Goal: Transaction & Acquisition: Purchase product/service

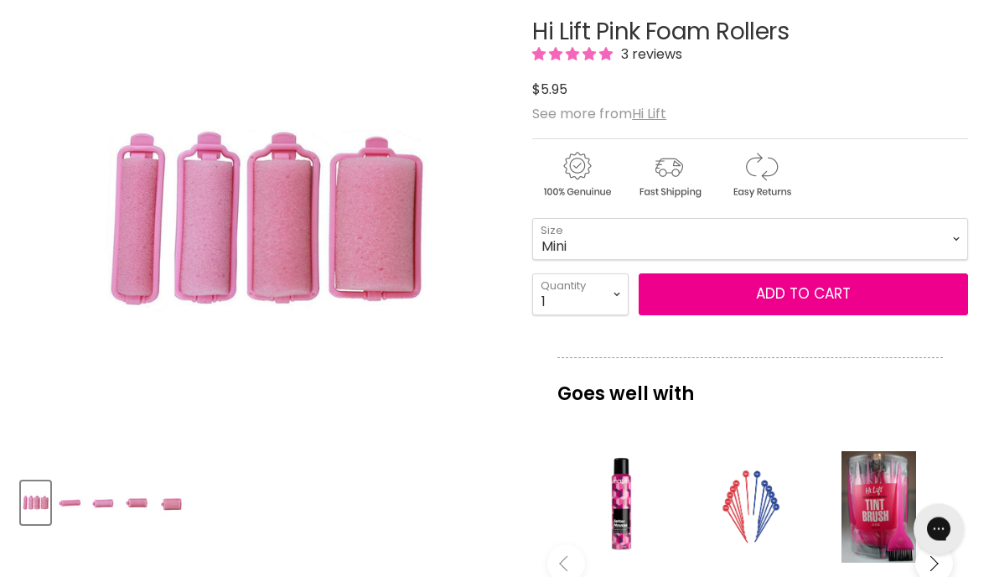
scroll to position [274, 0]
click at [415, 271] on img "Hi Lift Pink Foam Rollers image. Click or Scroll to Zoom." at bounding box center [264, 221] width 325 height 488
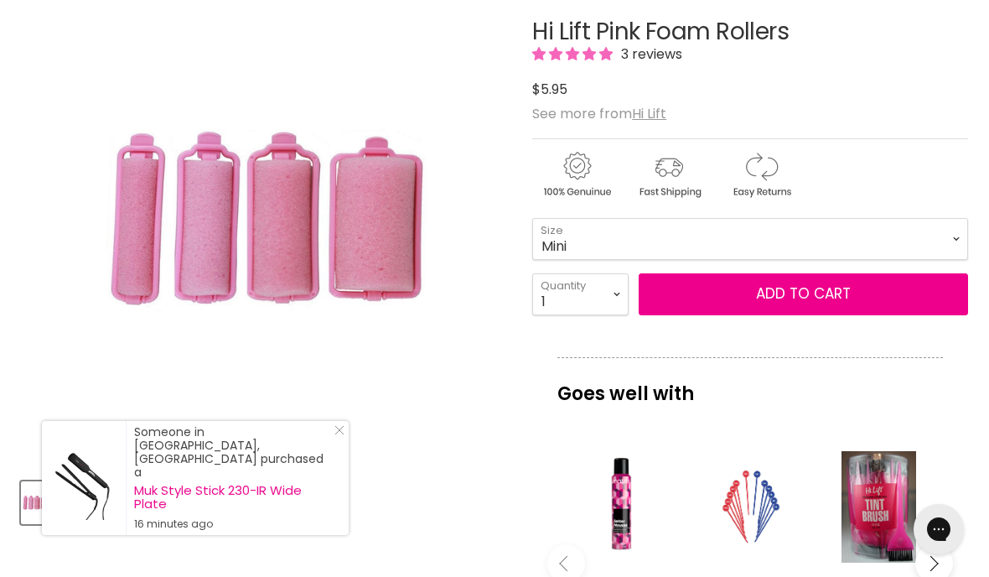
click at [396, 272] on img "Hi Lift Pink Foam Rollers image. Click or Scroll to Zoom." at bounding box center [264, 221] width 325 height 488
click at [323, 524] on div "Someone in Wellard, Australia purchased a Muk Style Stick 230-IR Wide Plate 16 …" at bounding box center [233, 478] width 198 height 106
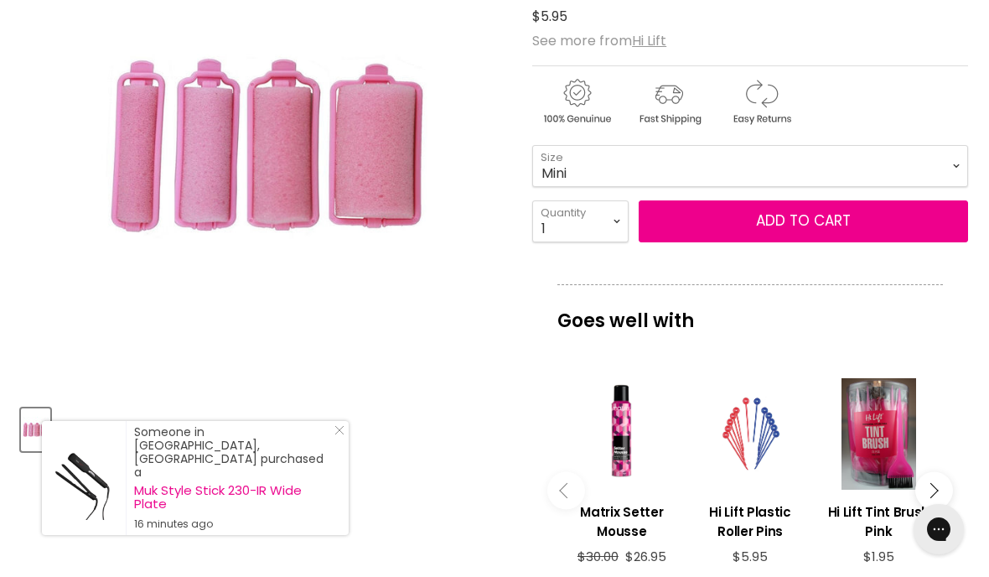
scroll to position [322, 0]
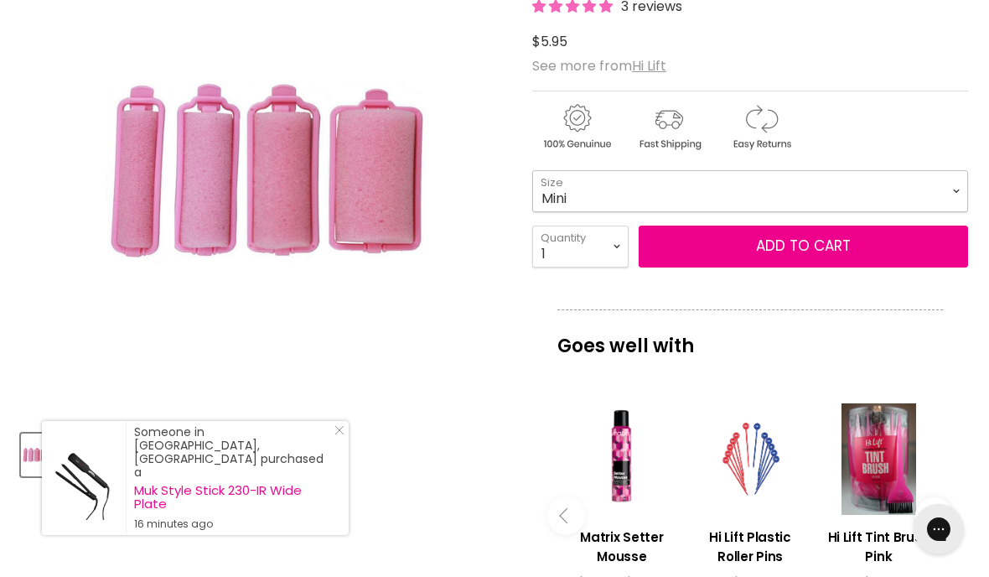
click at [927, 195] on select "Mini Small Medium Large" at bounding box center [750, 191] width 436 height 42
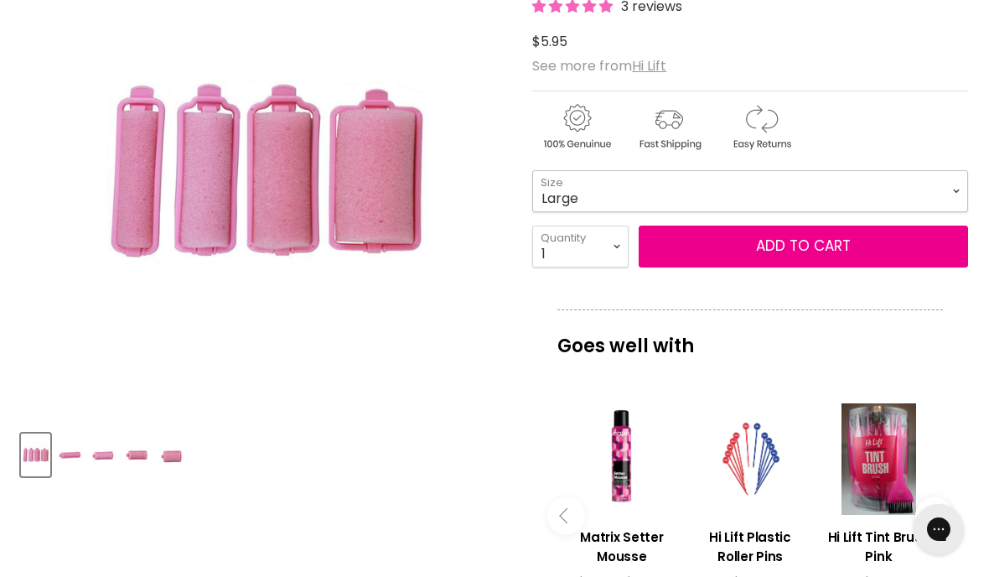
select select "Large"
click at [598, 250] on select "1 2 3 4 5 6 7 8 9 10+" at bounding box center [580, 247] width 96 height 42
select select "10+"
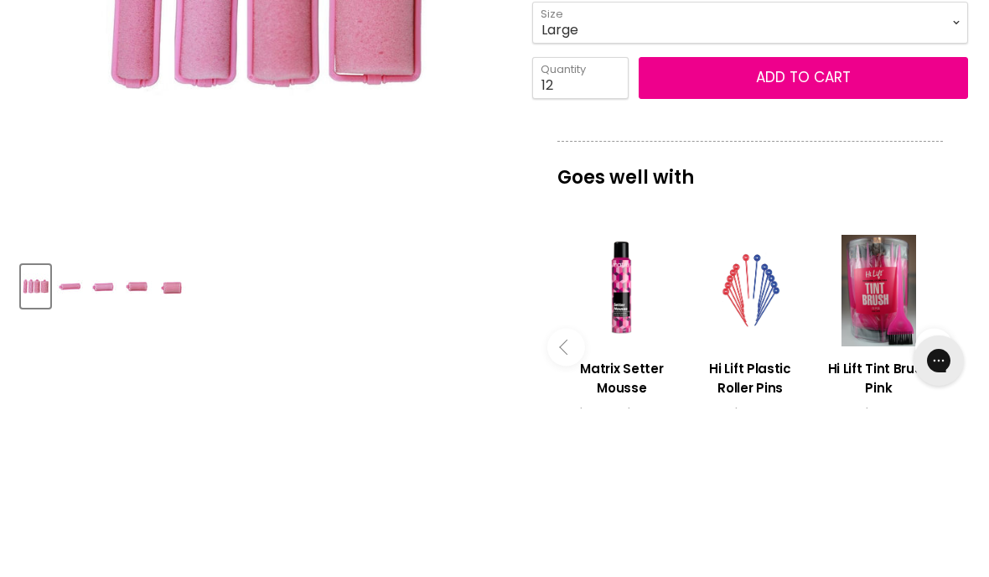
click at [745, 226] on button "Add to cart" at bounding box center [804, 247] width 330 height 42
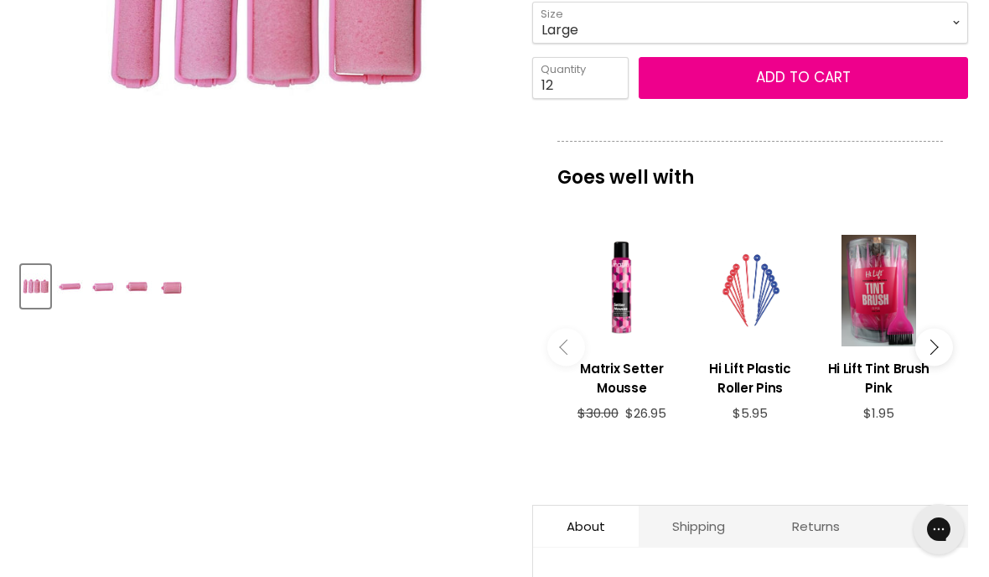
click at [815, 80] on button "Add to cart" at bounding box center [804, 78] width 330 height 42
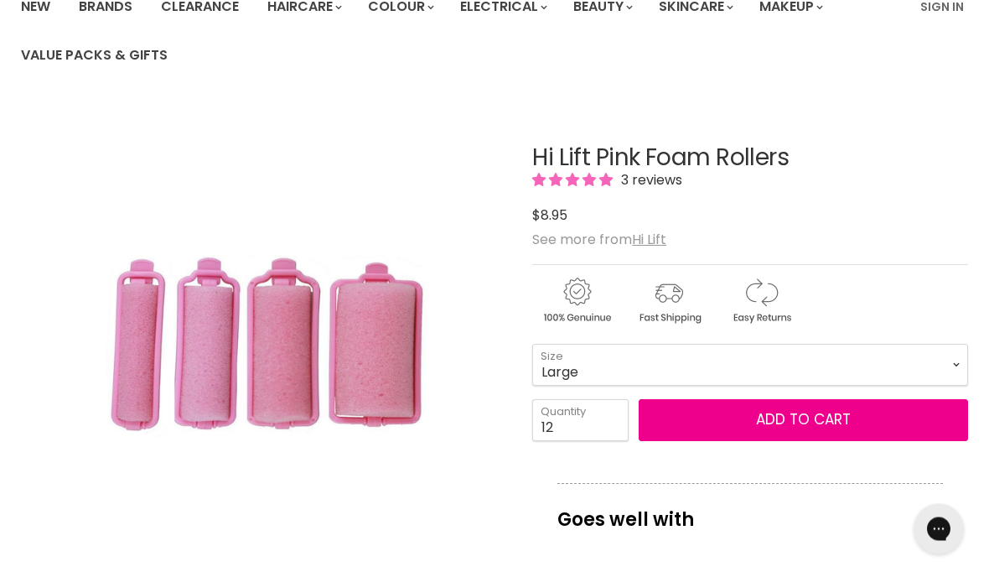
scroll to position [158, 0]
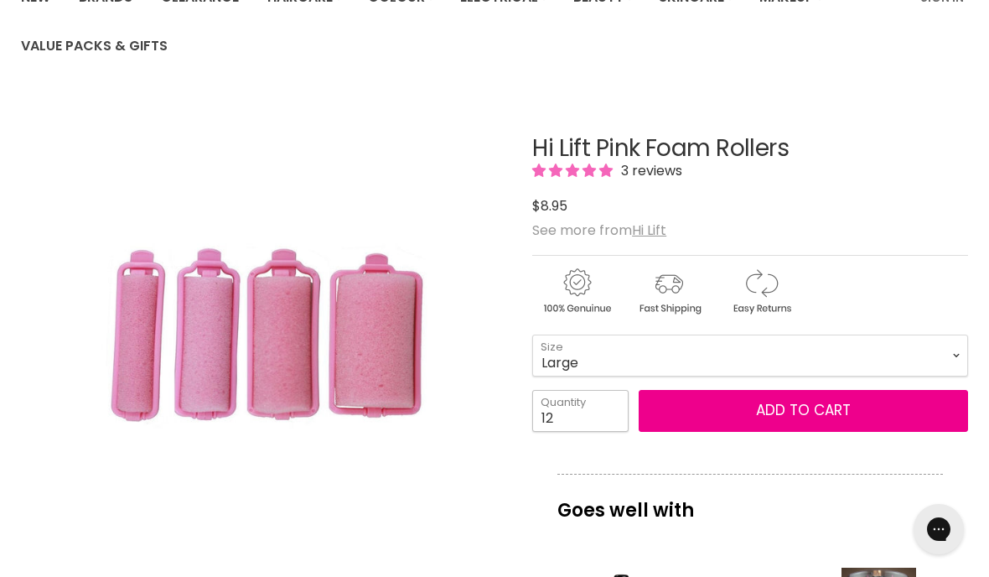
click at [587, 427] on input "12" at bounding box center [580, 411] width 96 height 42
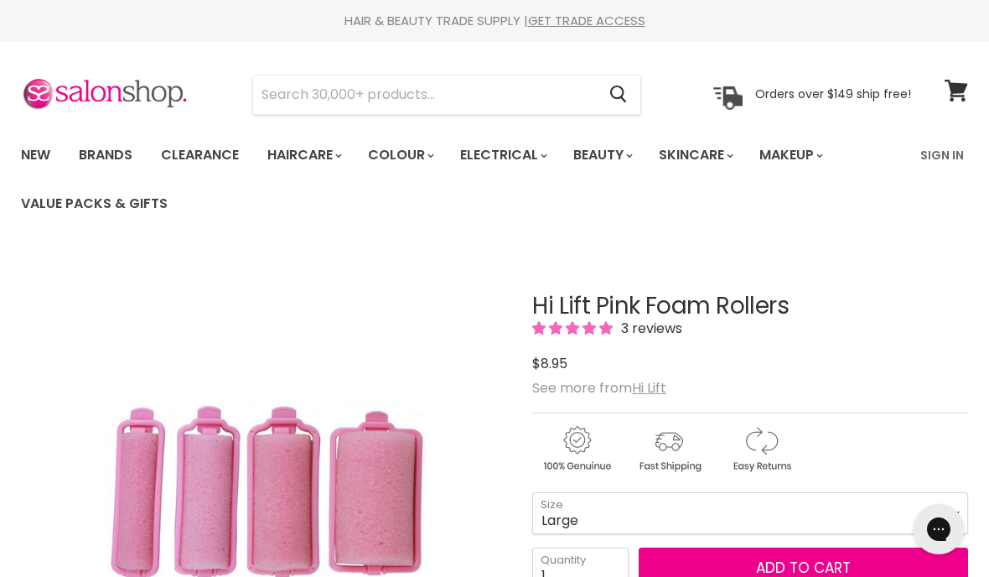
scroll to position [86, 0]
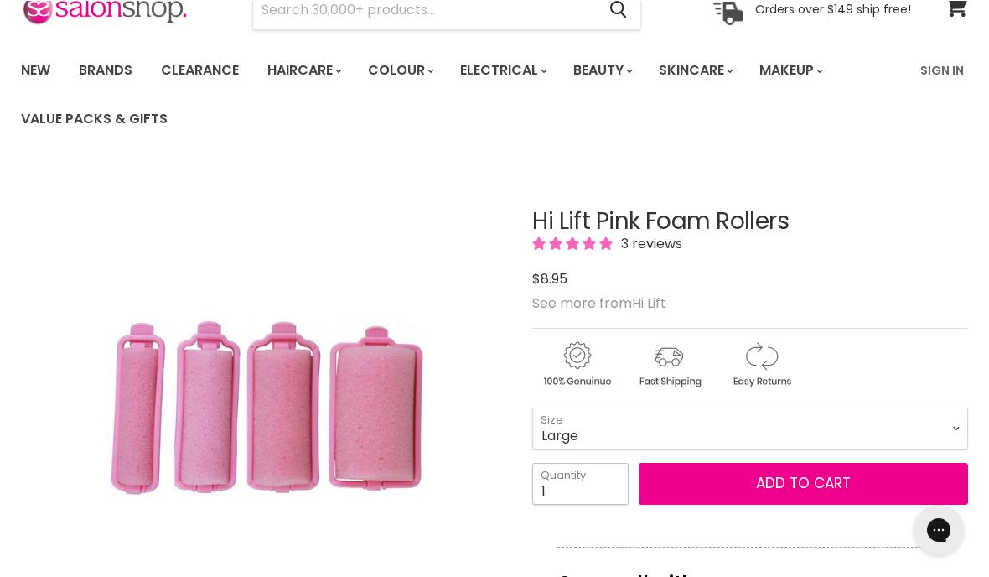
type input "1"
click at [740, 486] on button "Add to cart" at bounding box center [804, 483] width 330 height 42
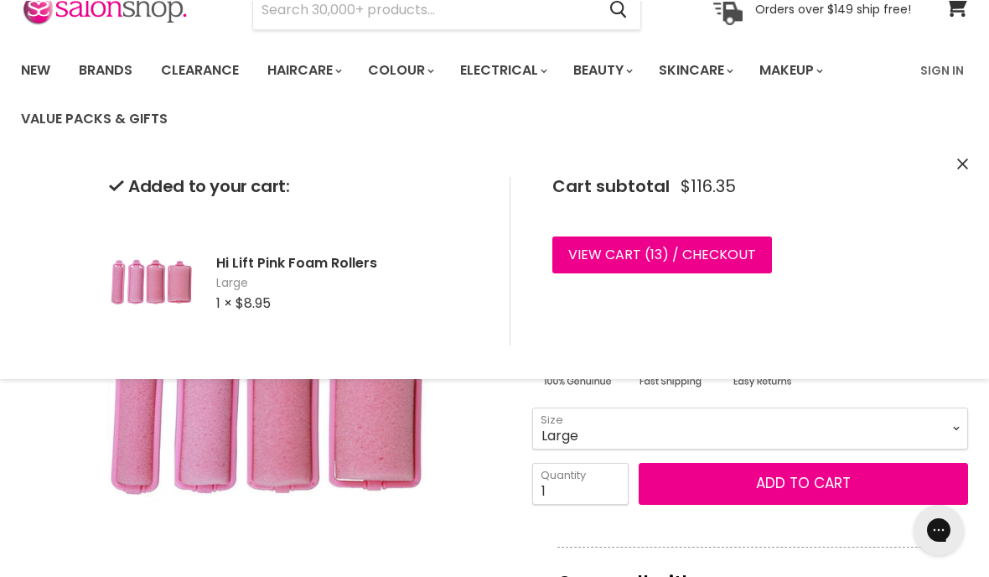
scroll to position [85, 0]
click at [720, 252] on link "View cart ( 13 ) / Checkout" at bounding box center [663, 254] width 220 height 37
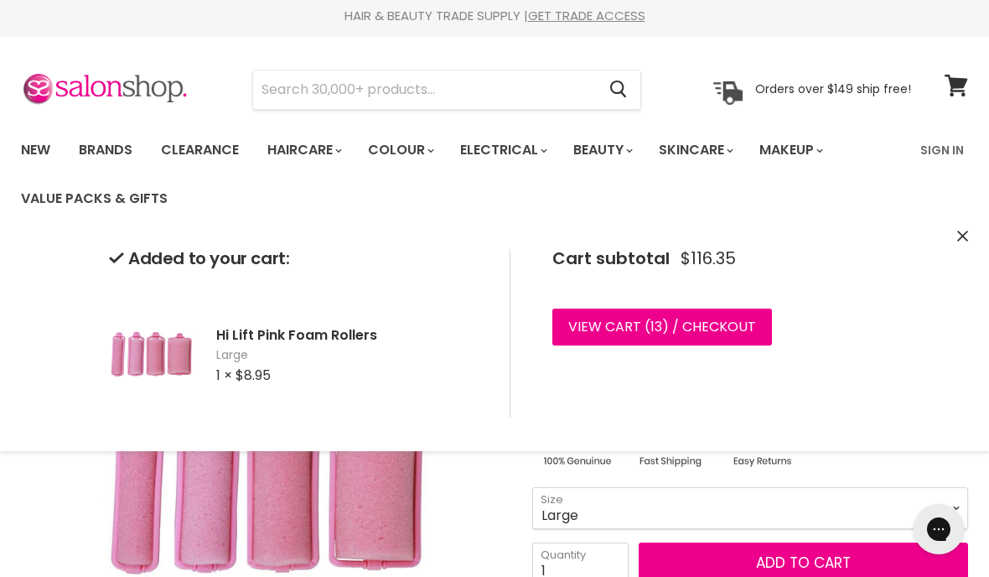
scroll to position [0, 0]
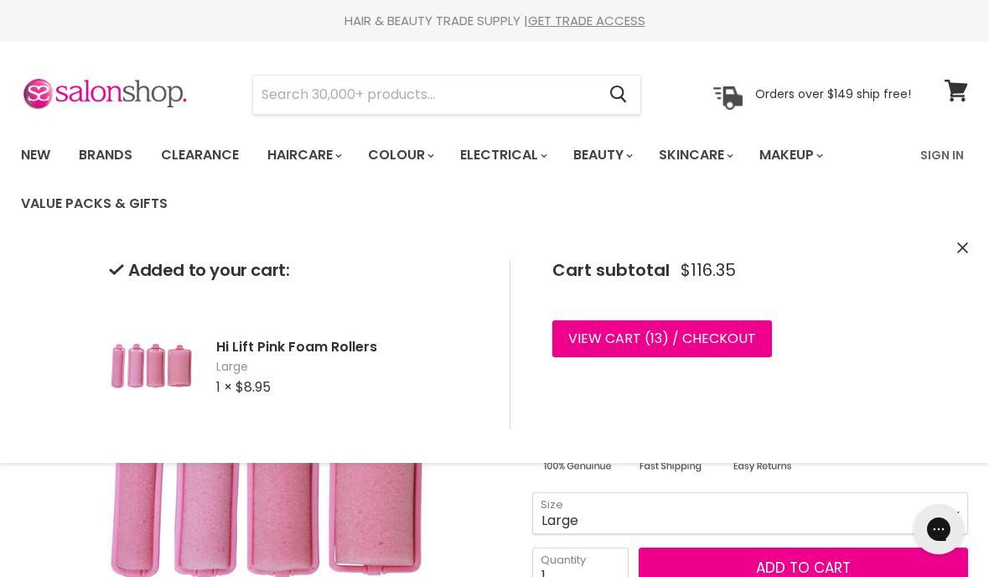
click at [964, 250] on icon "Close" at bounding box center [963, 247] width 11 height 11
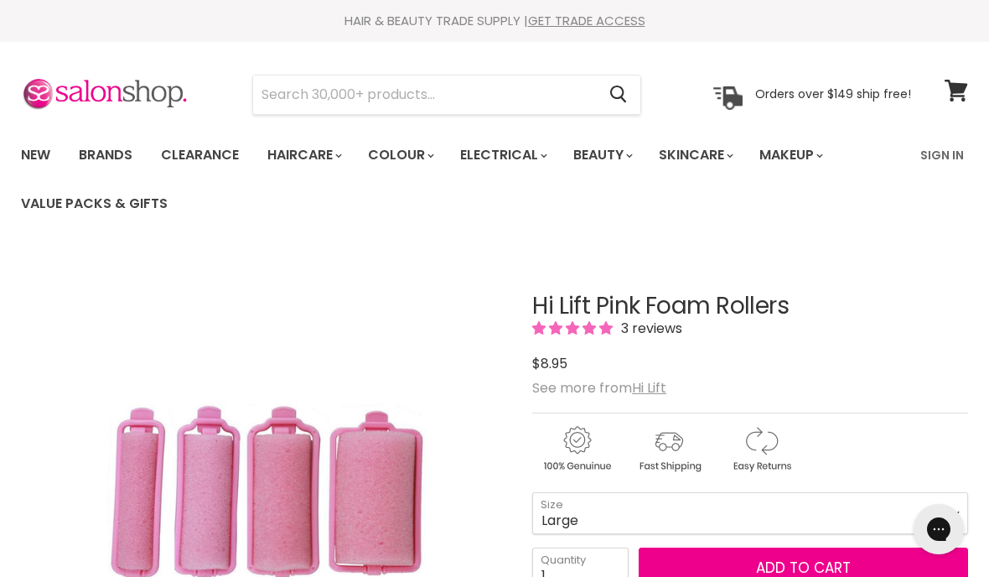
scroll to position [251, 0]
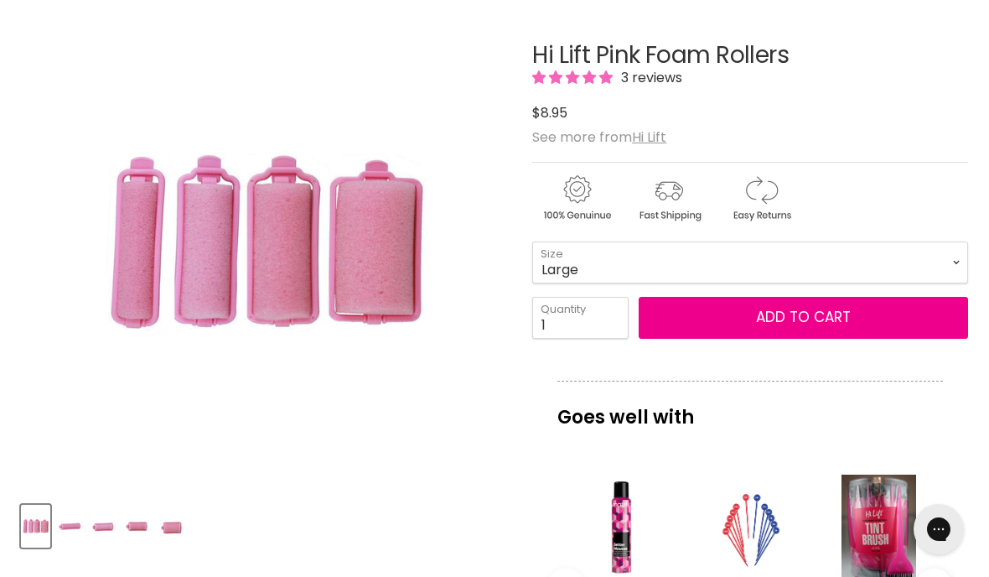
click at [900, 324] on button "Add to cart" at bounding box center [804, 318] width 330 height 42
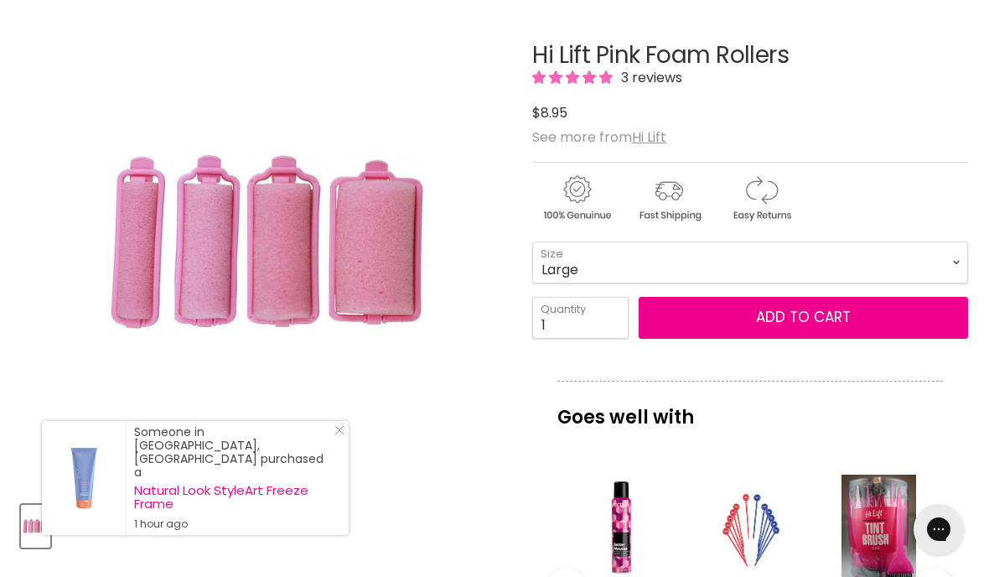
click at [822, 371] on div "Hi Lift Pink Foam Rollers 3 reviews $0 $8.95 See more from Hi Lift Mini - Small…" at bounding box center [750, 498] width 436 height 995
click at [863, 265] on select "Mini Small Medium Large" at bounding box center [750, 262] width 436 height 42
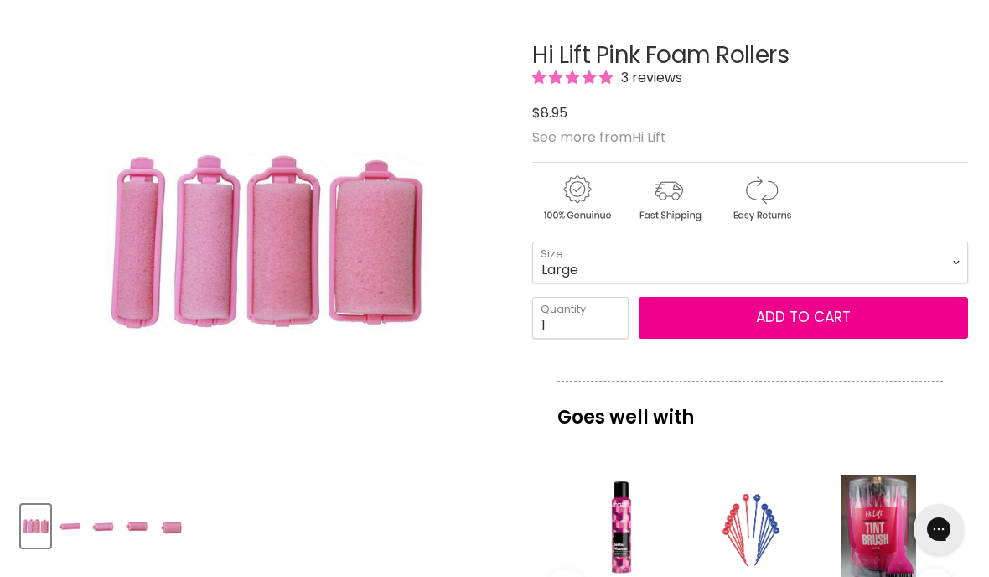
click at [865, 330] on button "Add to cart" at bounding box center [804, 318] width 330 height 42
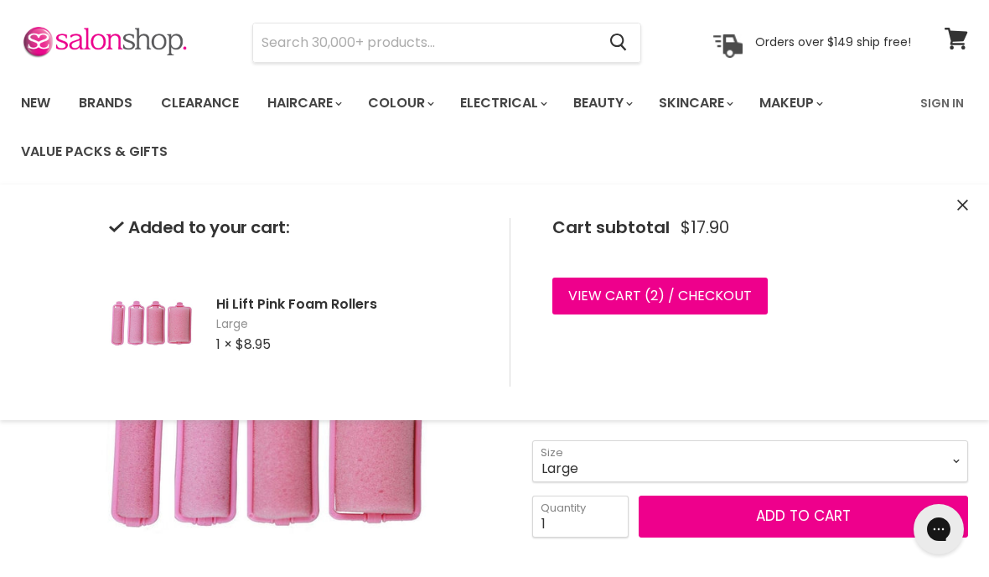
scroll to position [46, 0]
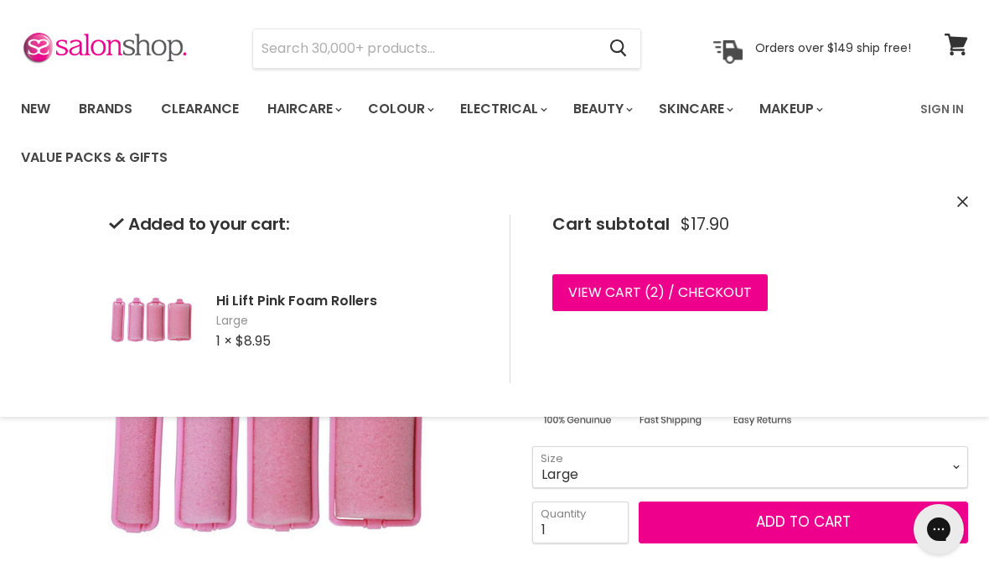
click at [963, 207] on button "Close" at bounding box center [963, 203] width 11 height 18
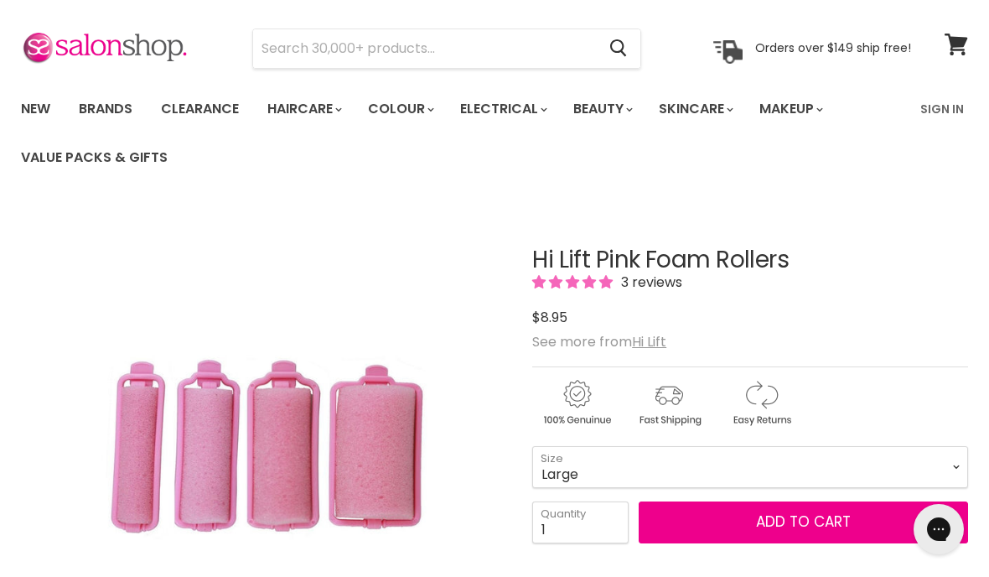
scroll to position [251, 0]
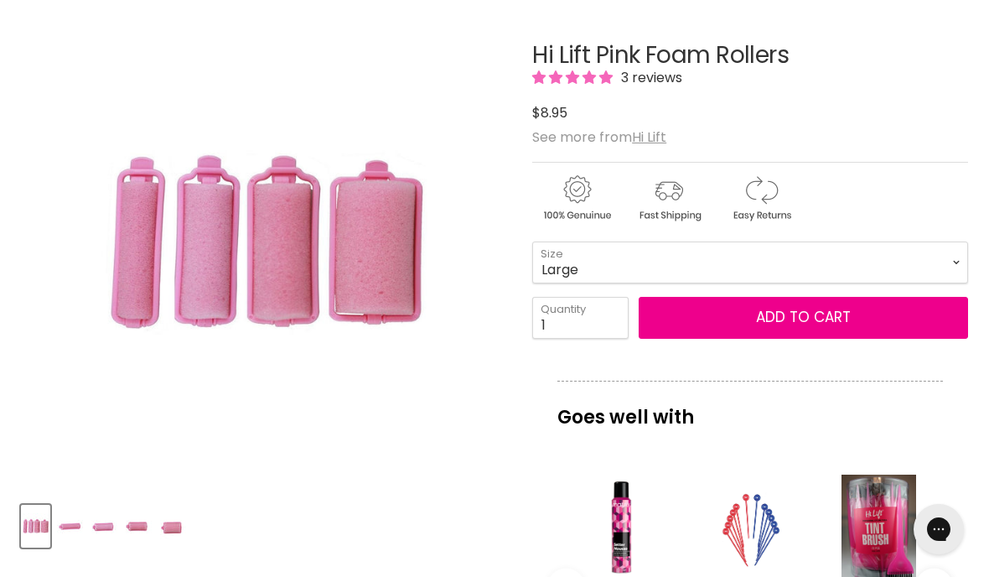
click at [837, 321] on button "Add to cart" at bounding box center [804, 318] width 330 height 42
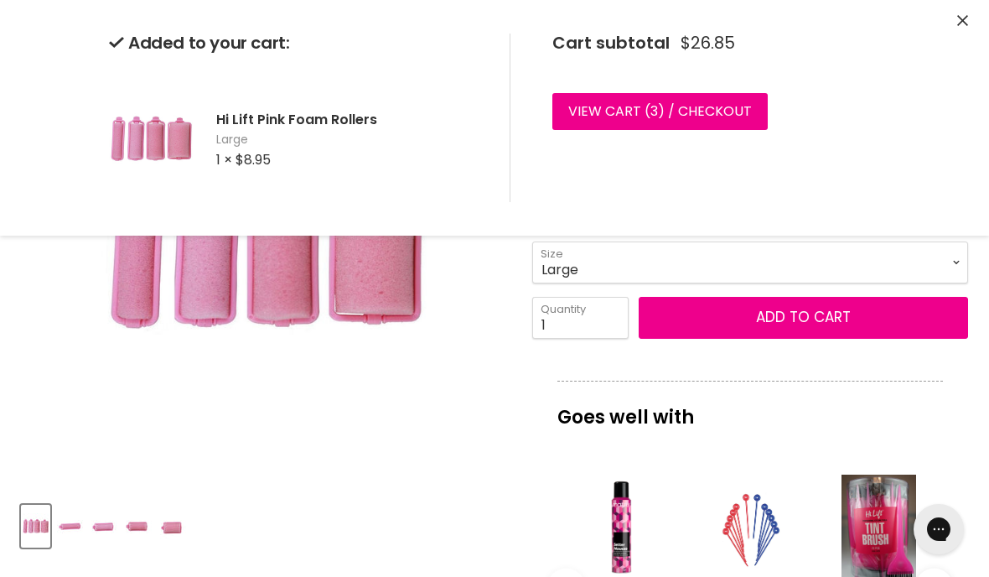
click at [684, 98] on link "View cart ( 3 ) / Checkout" at bounding box center [660, 111] width 215 height 37
click at [737, 99] on link "View cart ( 3 ) / Checkout" at bounding box center [660, 111] width 215 height 37
click at [960, 22] on icon "Close" at bounding box center [963, 20] width 11 height 11
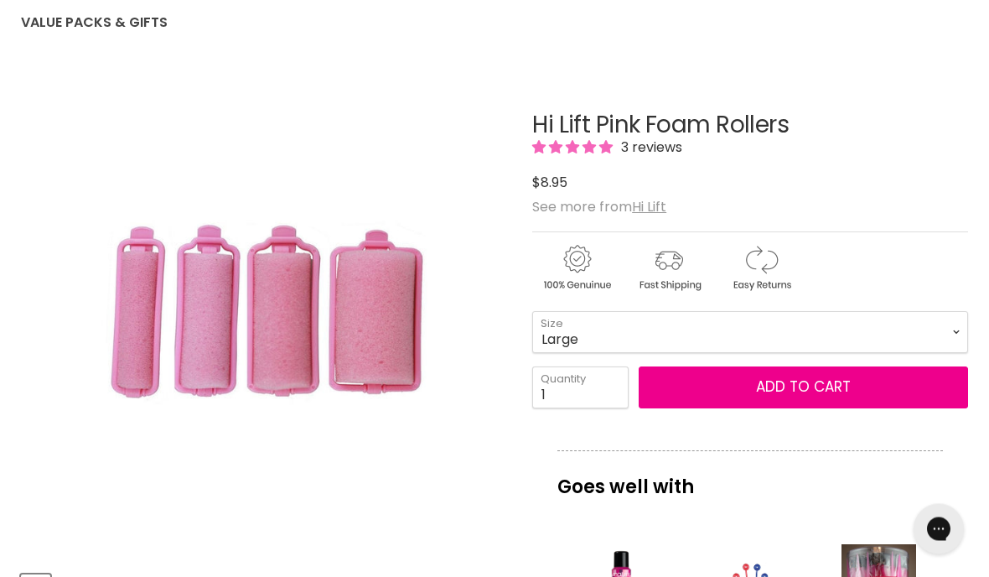
scroll to position [181, 0]
click at [820, 395] on button "Add to cart" at bounding box center [804, 387] width 330 height 42
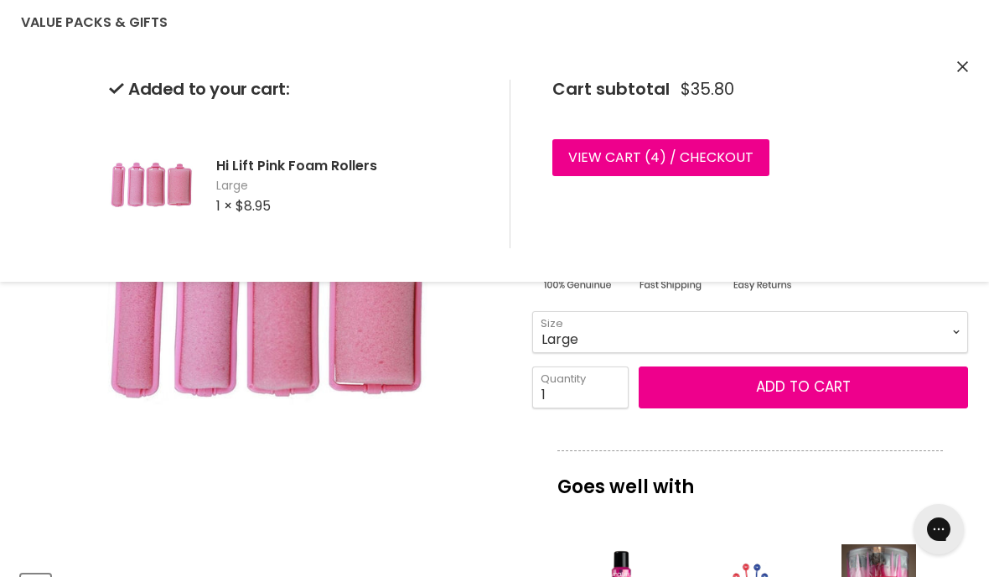
click at [956, 75] on div "Added to your cart: Hi Lift Pink Foam Rollers Large 1 × $8.95 Cart subtotal $35…" at bounding box center [494, 164] width 989 height 236
click at [963, 72] on button "Close" at bounding box center [963, 68] width 11 height 18
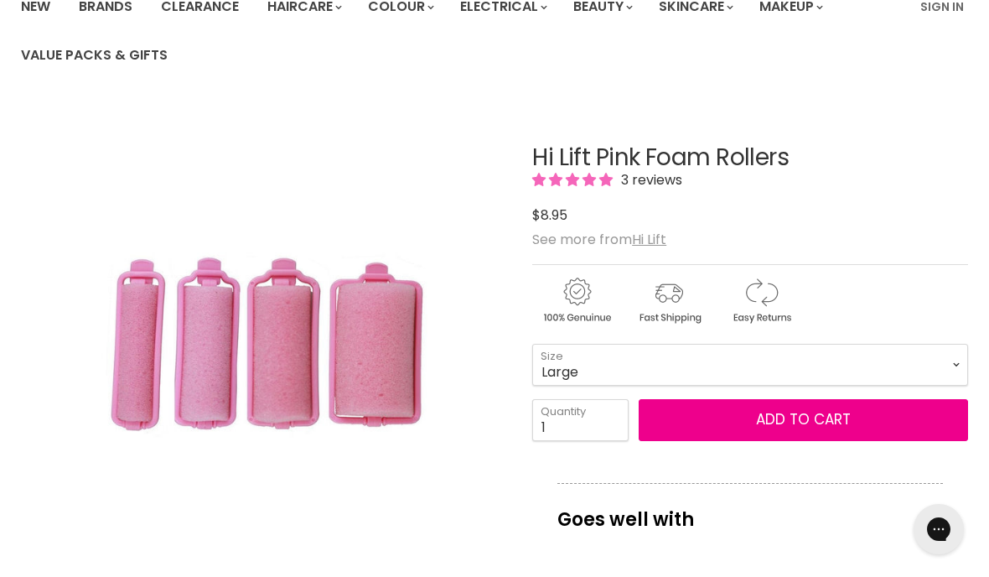
scroll to position [0, 0]
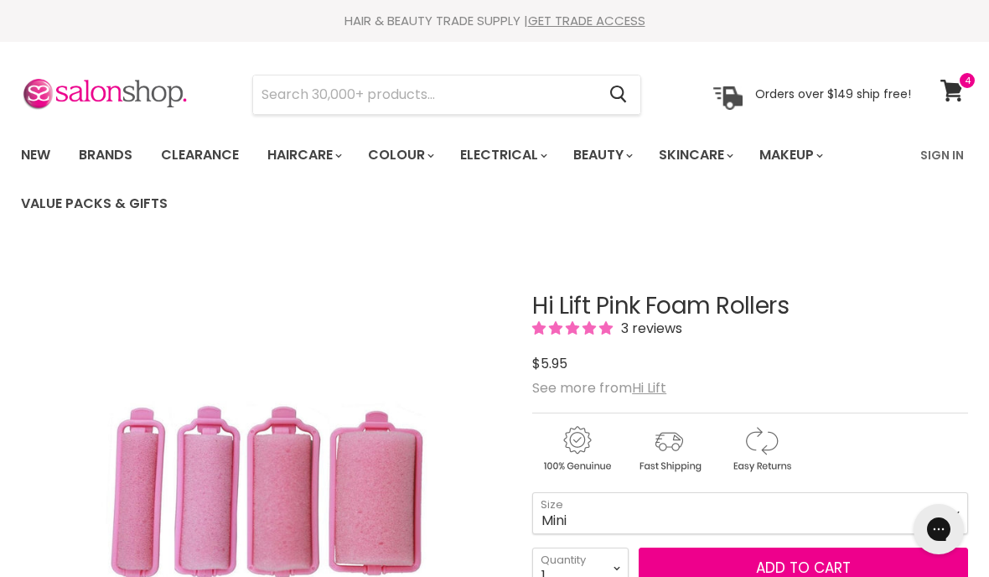
click at [956, 89] on icon at bounding box center [952, 91] width 23 height 22
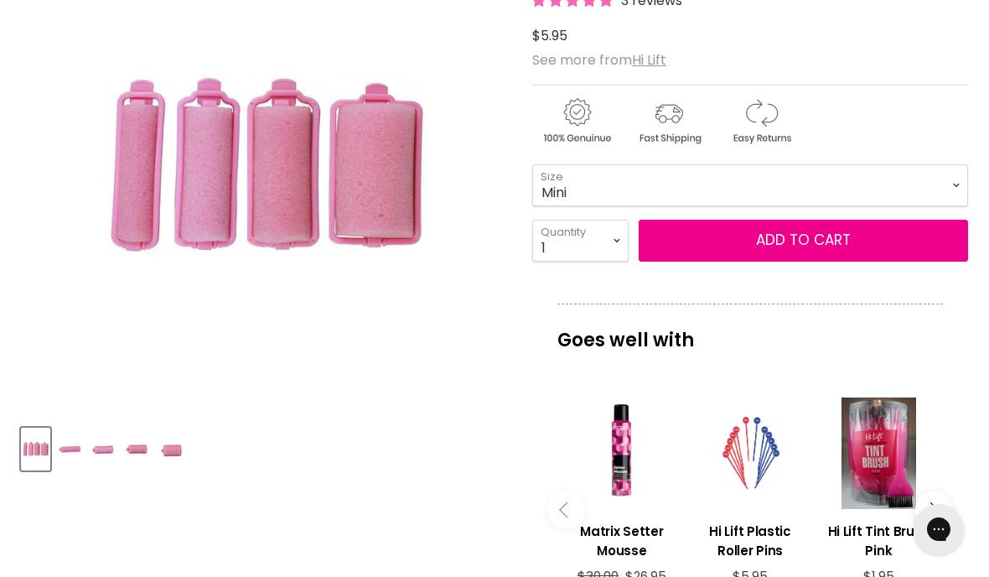
scroll to position [331, 0]
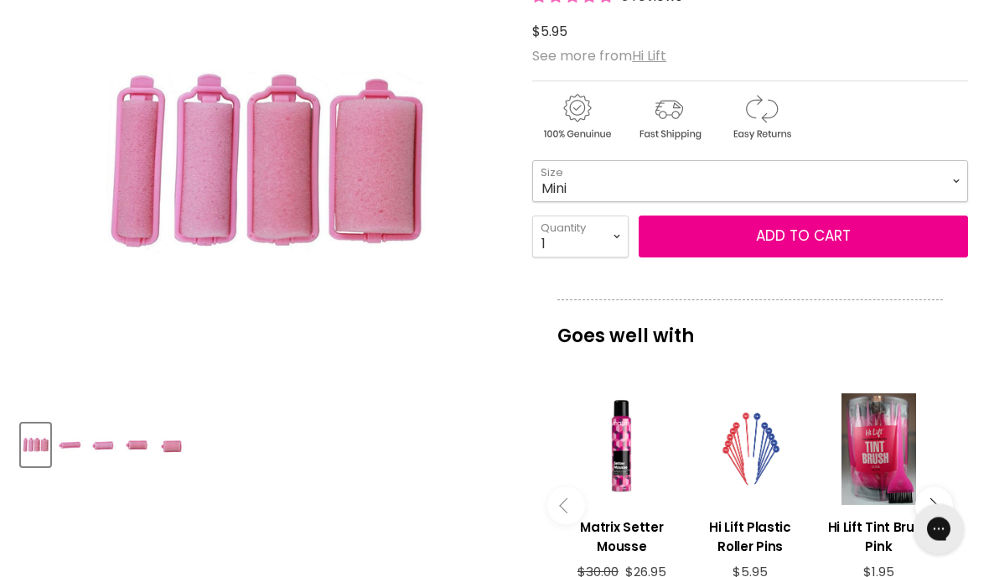
click at [751, 179] on select "Mini Small Medium Large" at bounding box center [750, 182] width 436 height 42
select select "Large"
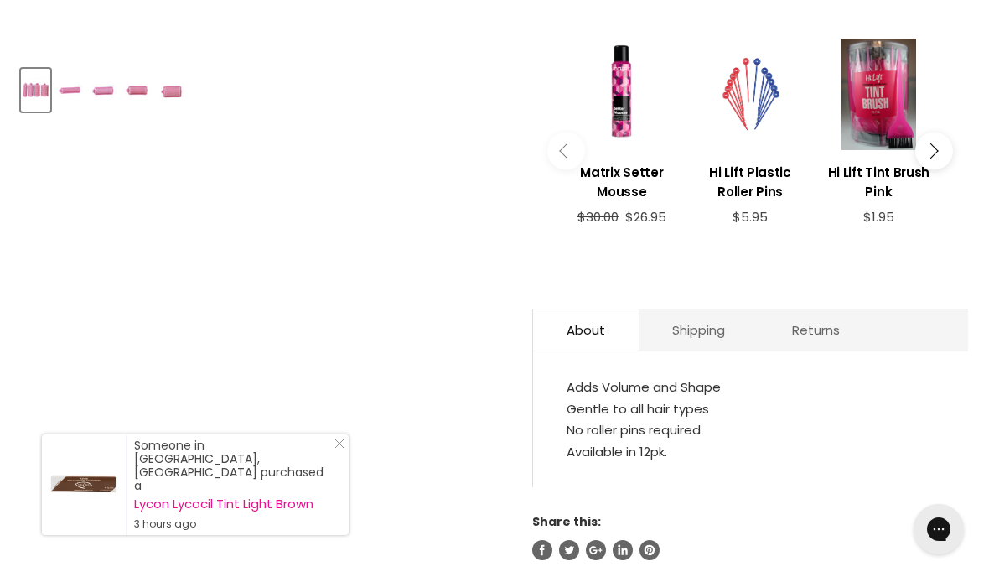
scroll to position [695, 0]
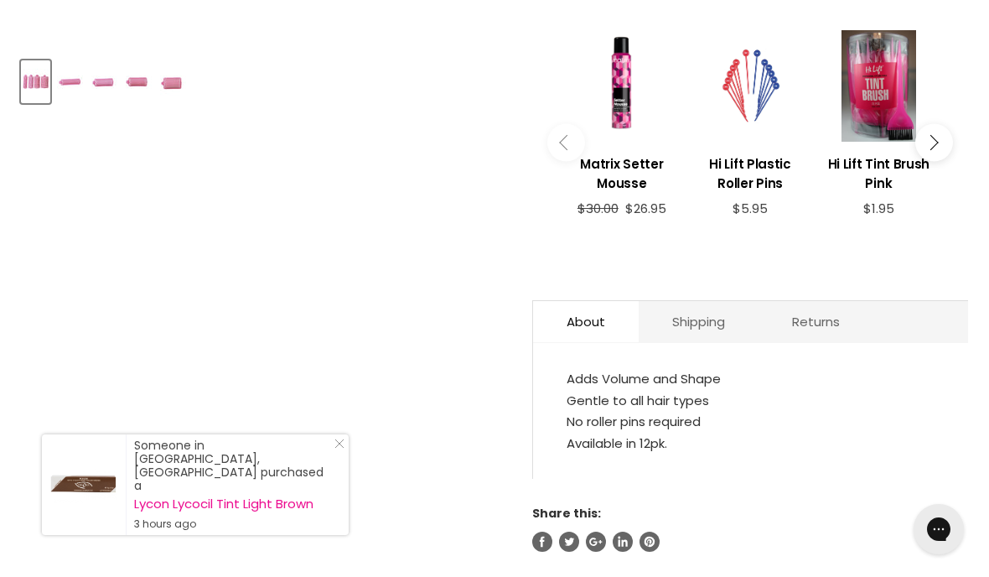
click at [337, 448] on line "Close Icon" at bounding box center [339, 443] width 8 height 8
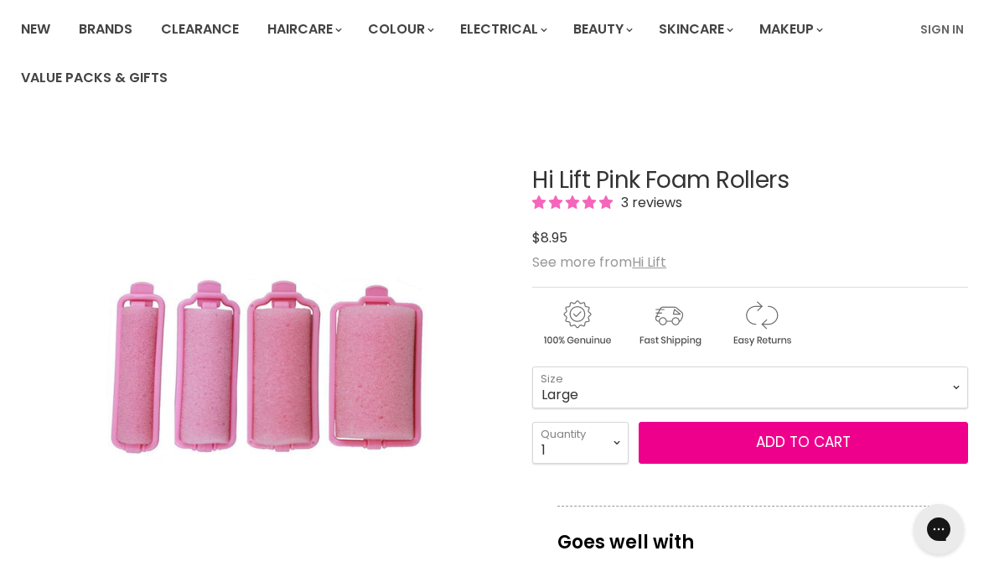
scroll to position [135, 0]
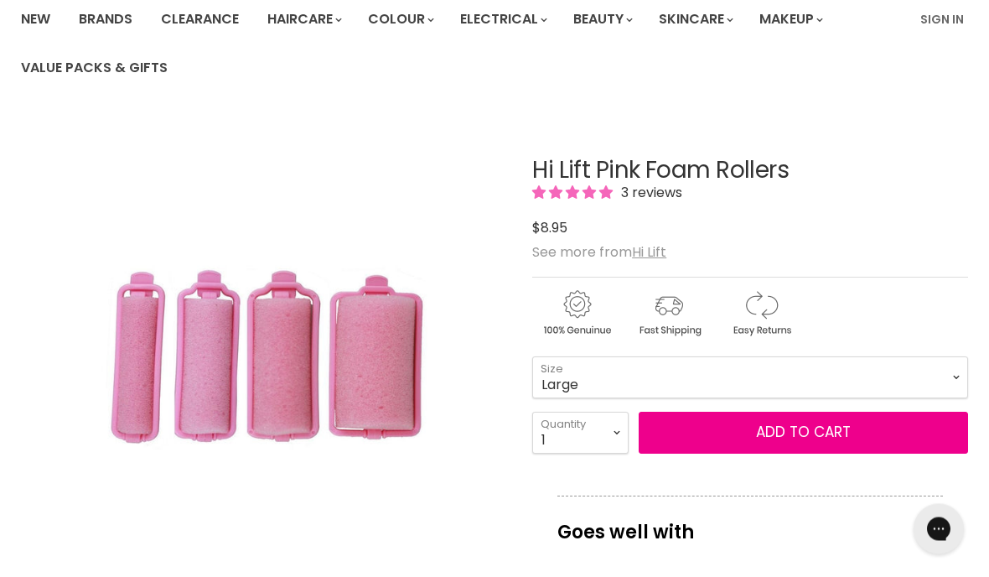
click at [802, 434] on button "Add to cart" at bounding box center [804, 434] width 330 height 42
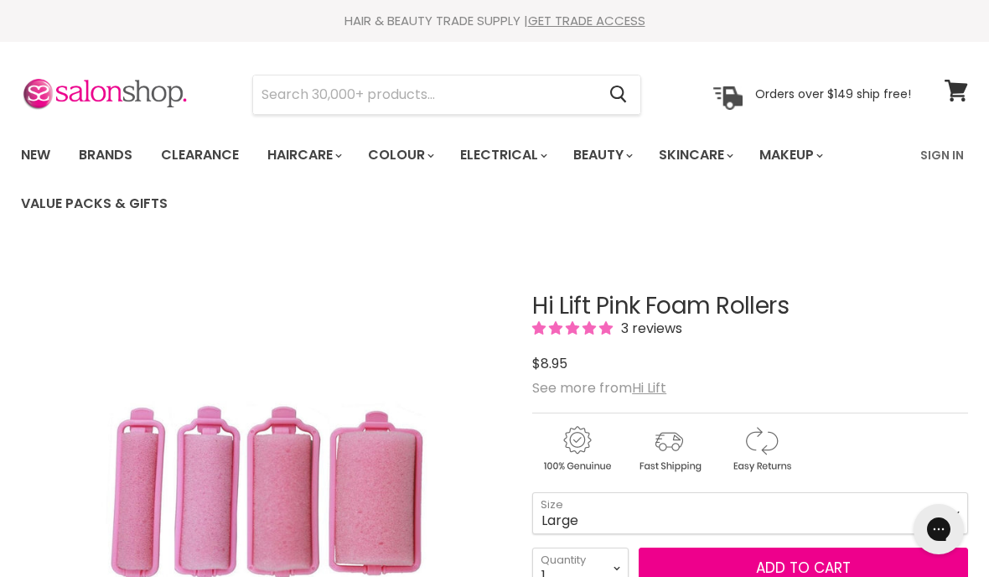
click at [762, 576] on button "Add to cart" at bounding box center [804, 569] width 330 height 42
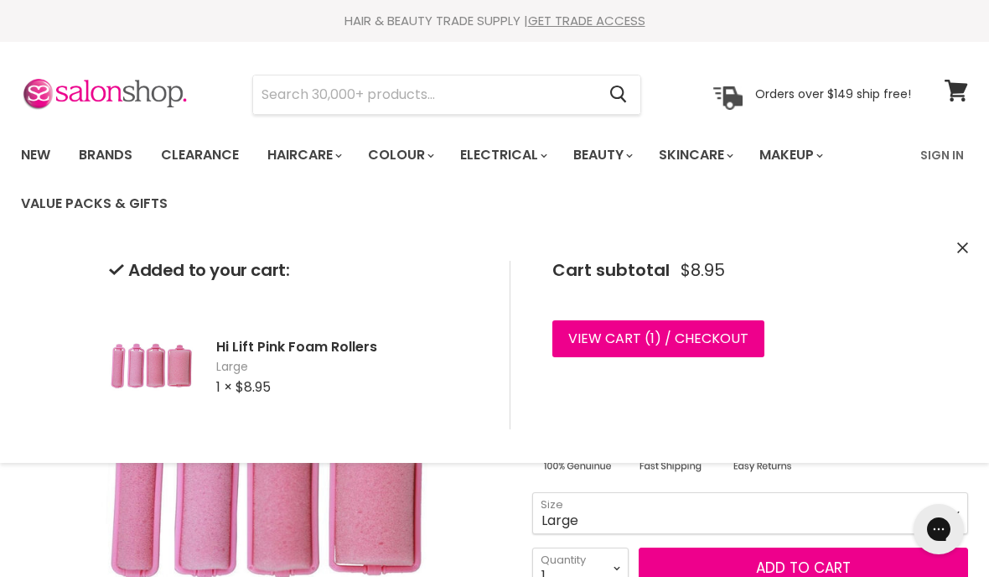
click at [605, 341] on link "View cart ( 1 ) / Checkout" at bounding box center [659, 338] width 212 height 37
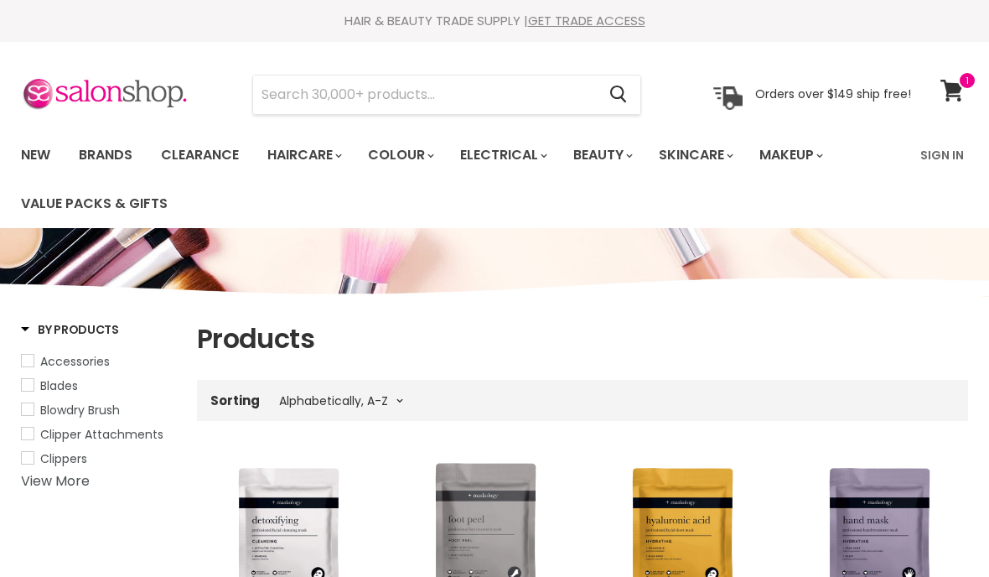
select select "title-ascending"
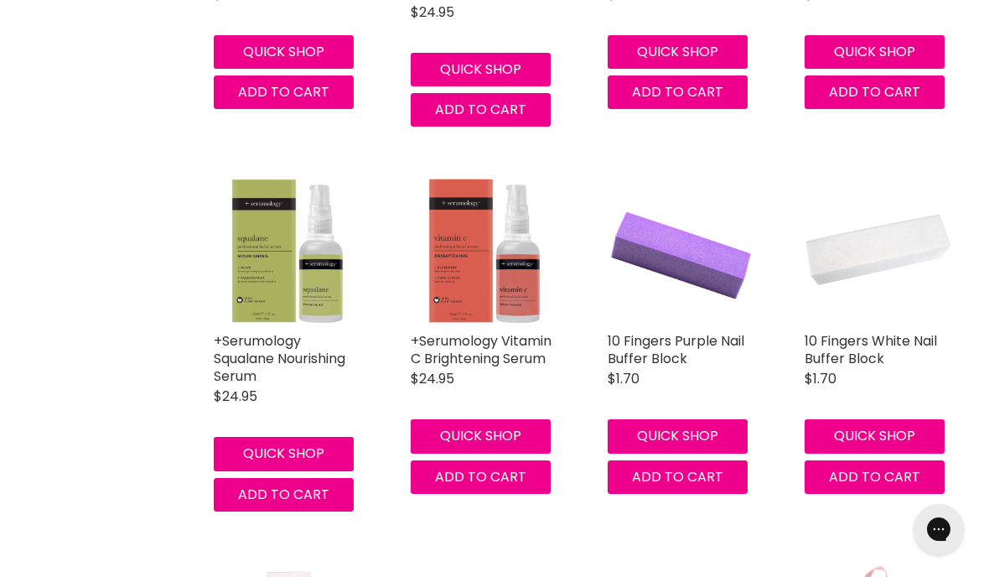
scroll to position [1872, 0]
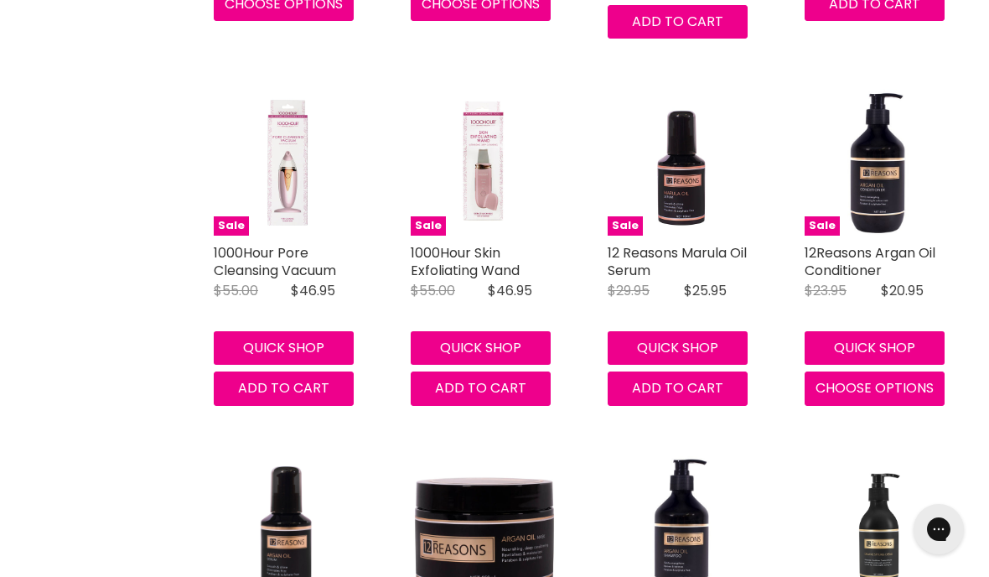
scroll to position [3887, 0]
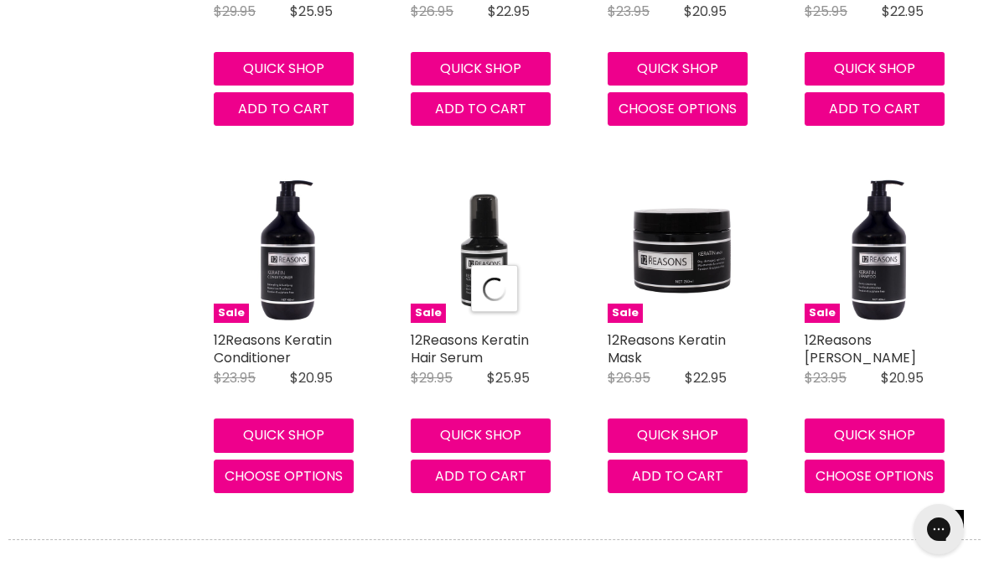
select select "title-ascending"
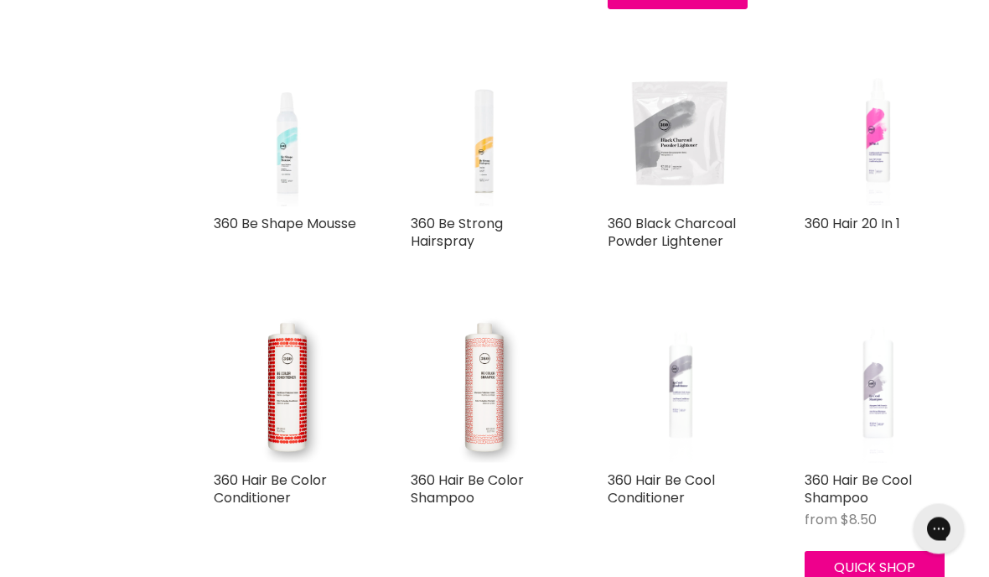
scroll to position [6183, 0]
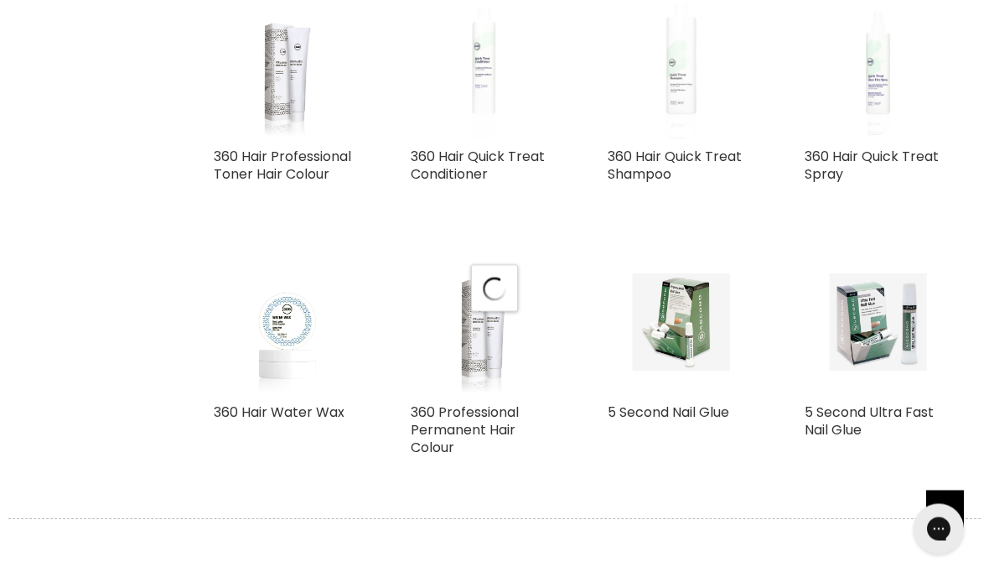
select select "title-ascending"
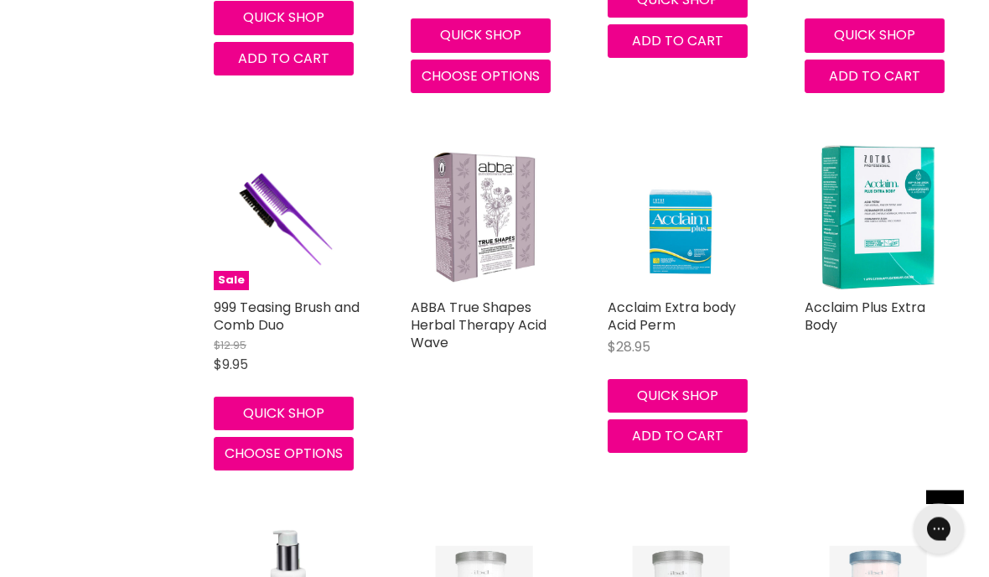
scroll to position [10396, 0]
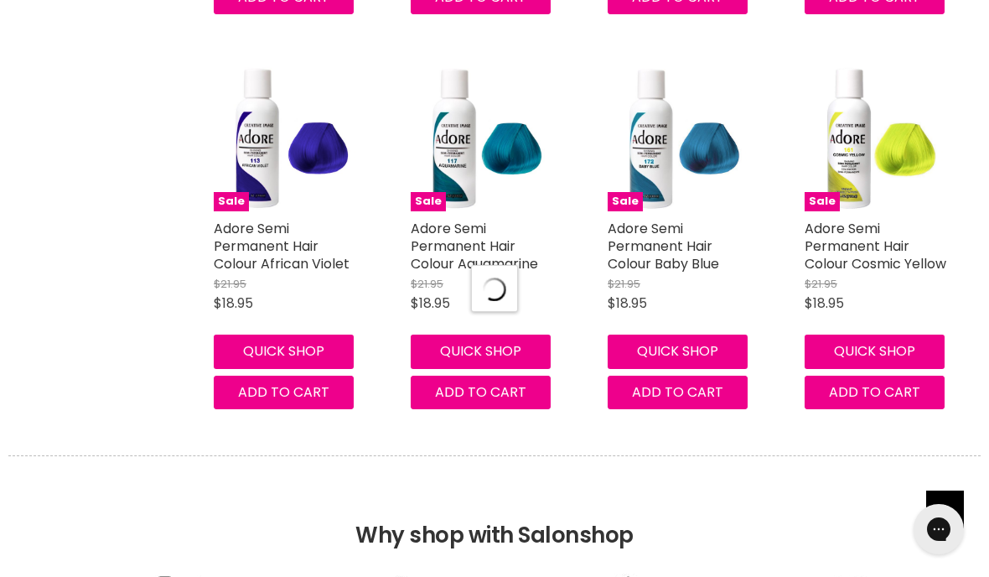
select select "title-ascending"
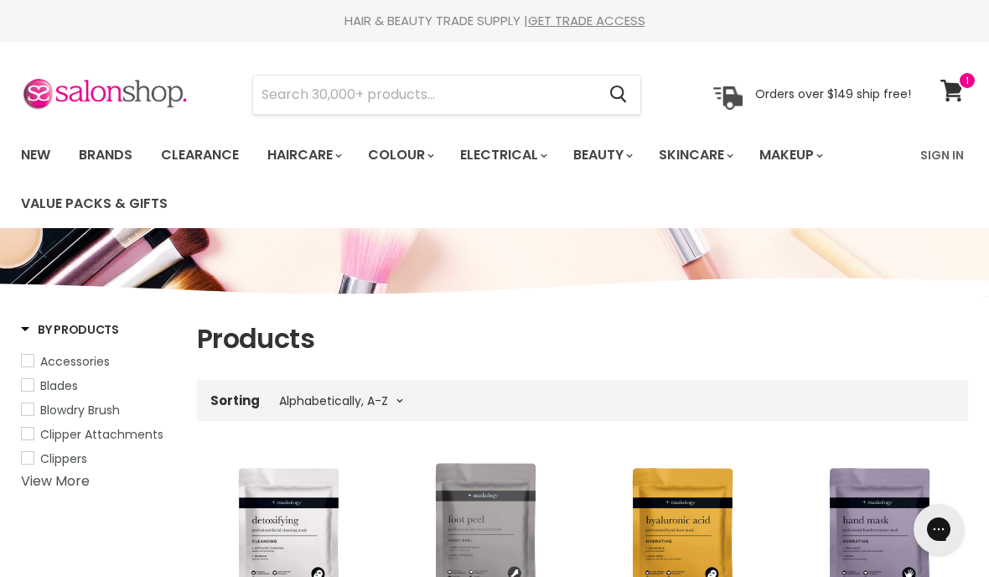
click at [33, 164] on link "New" at bounding box center [35, 155] width 55 height 35
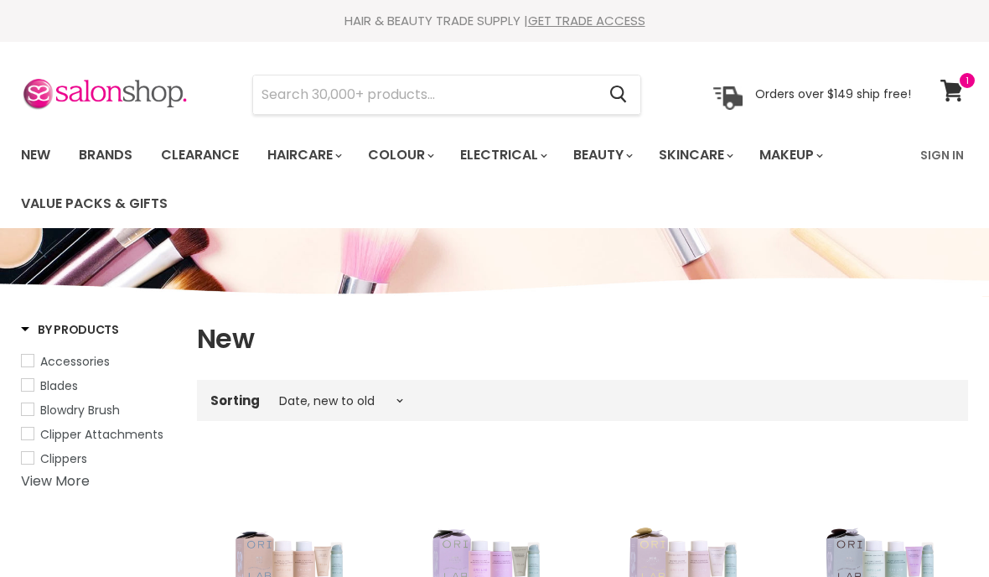
select select "created-descending"
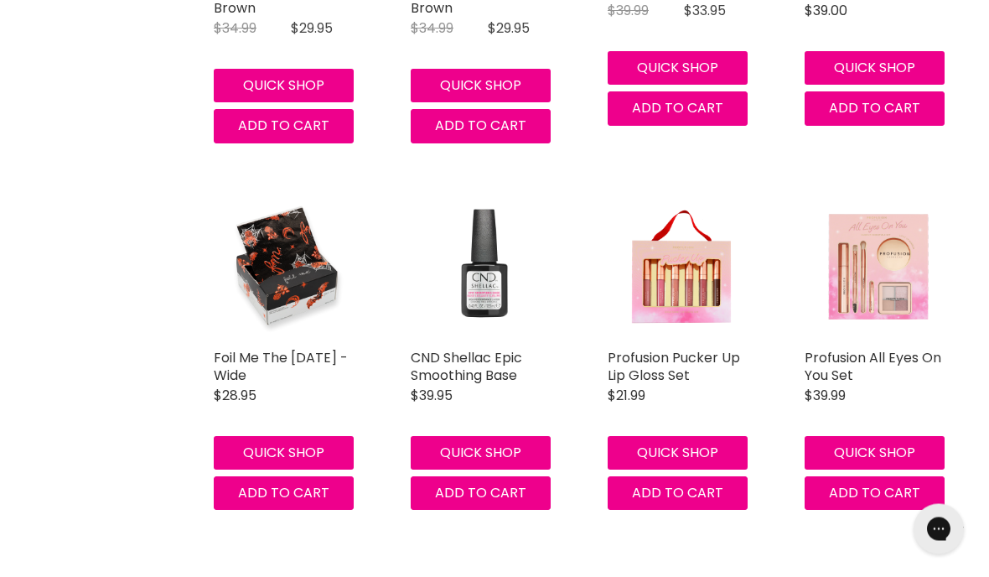
scroll to position [4042, 0]
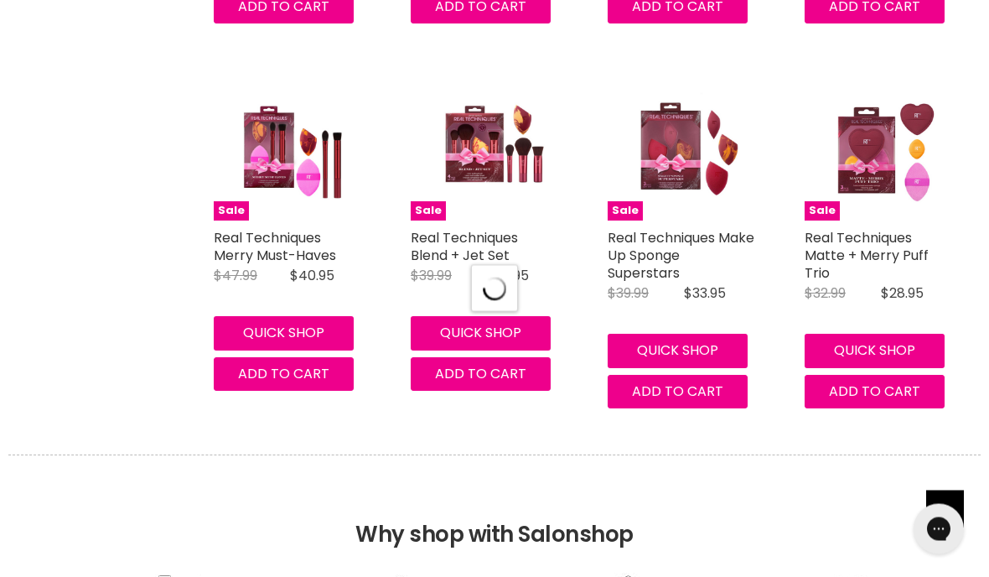
select select "created-descending"
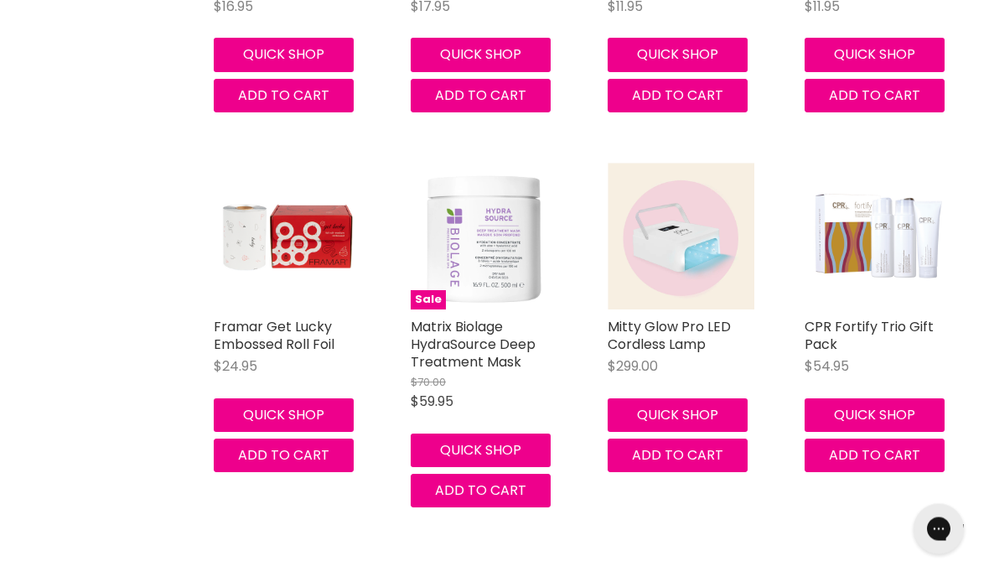
scroll to position [7880, 0]
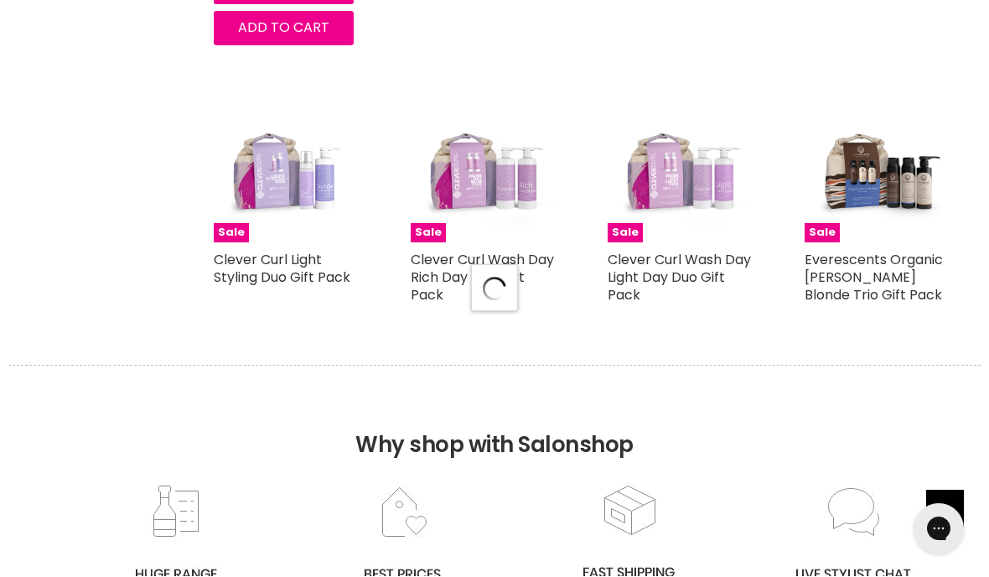
scroll to position [9077, 0]
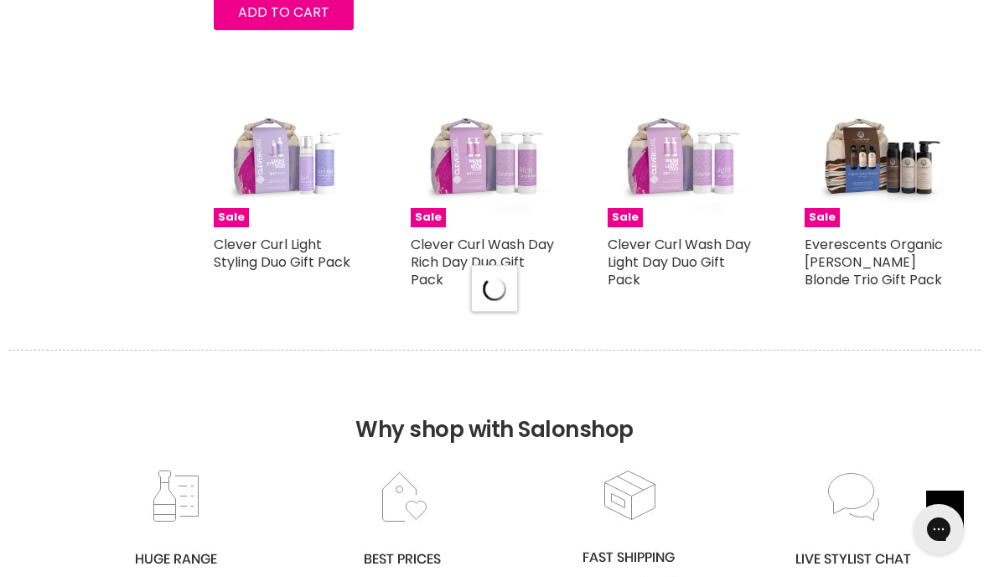
select select "created-descending"
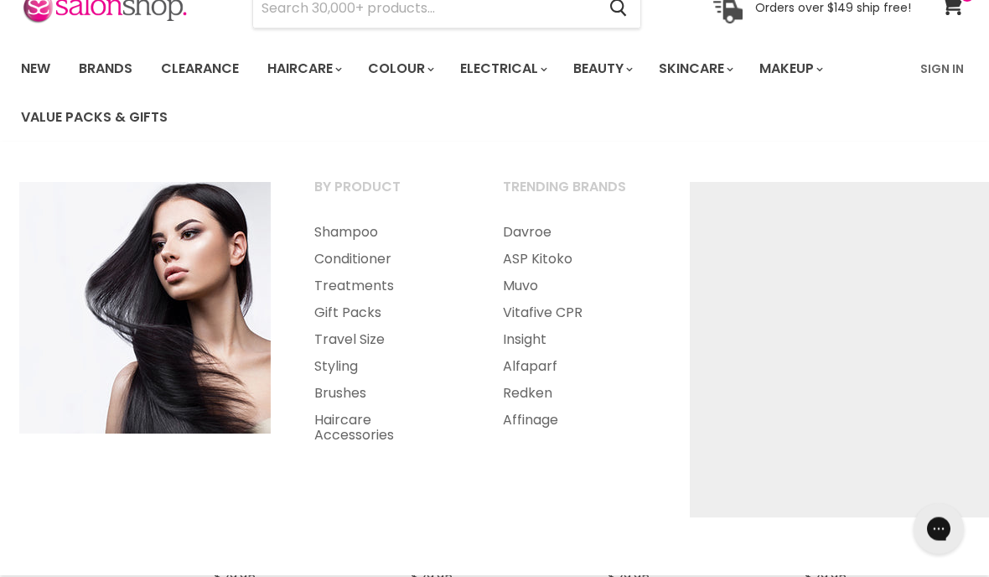
scroll to position [92, 0]
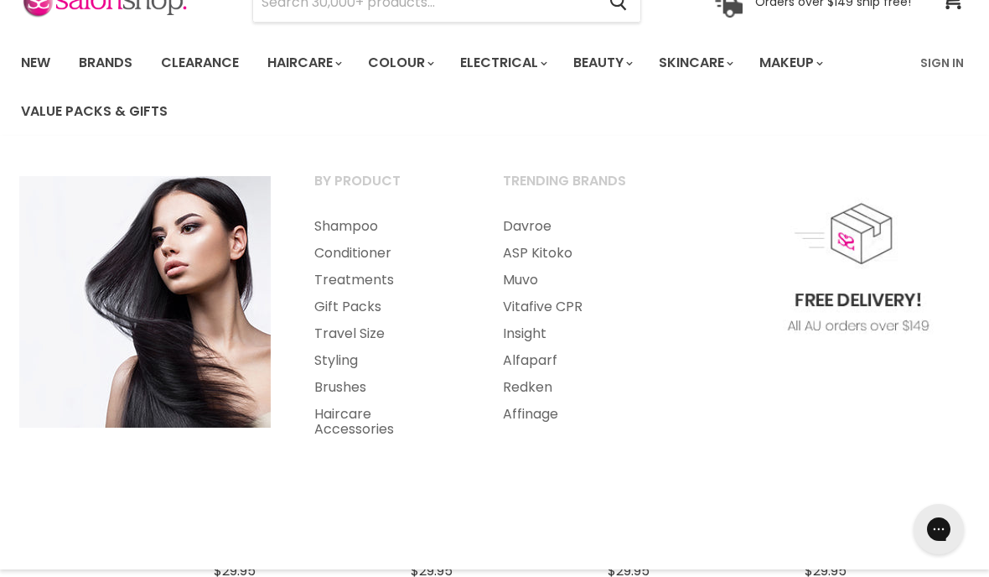
click at [543, 391] on link "Redken" at bounding box center [574, 387] width 185 height 27
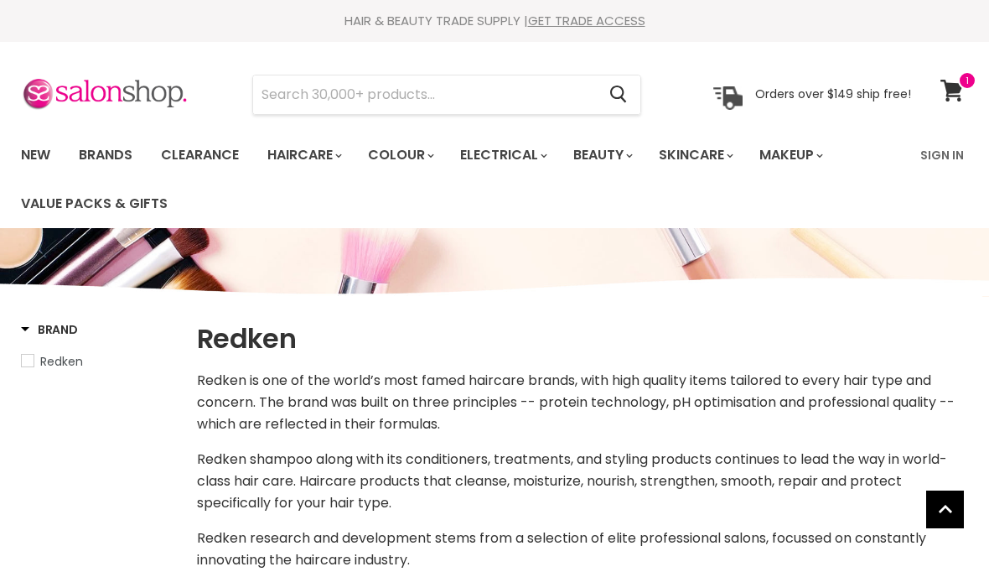
select select "manual"
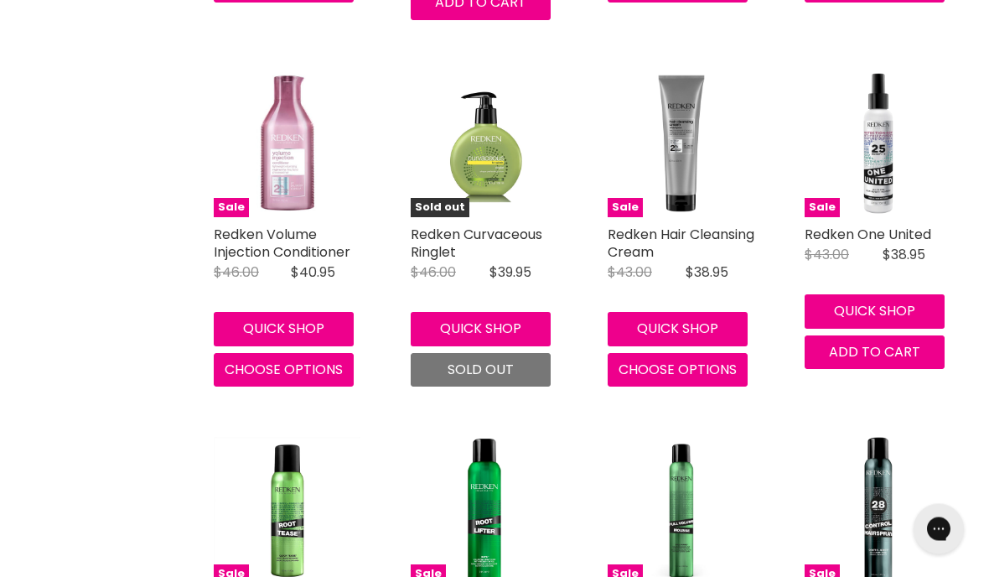
scroll to position [3772, 0]
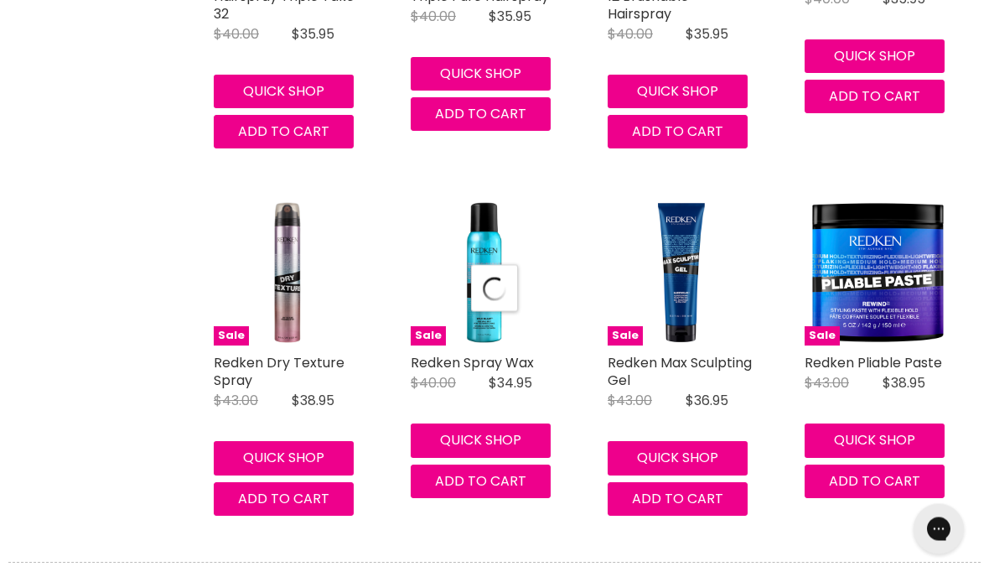
select select "manual"
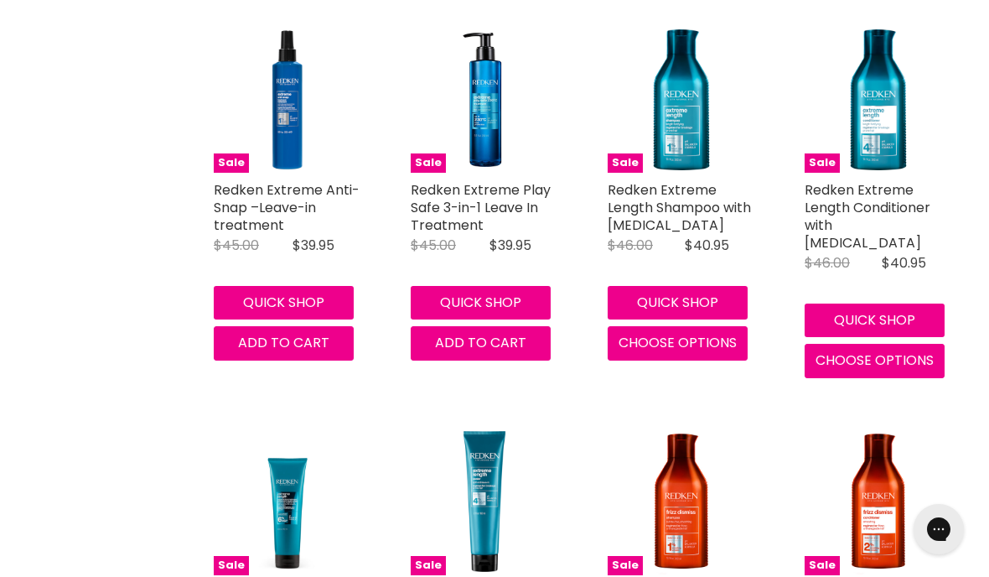
scroll to position [2641, 0]
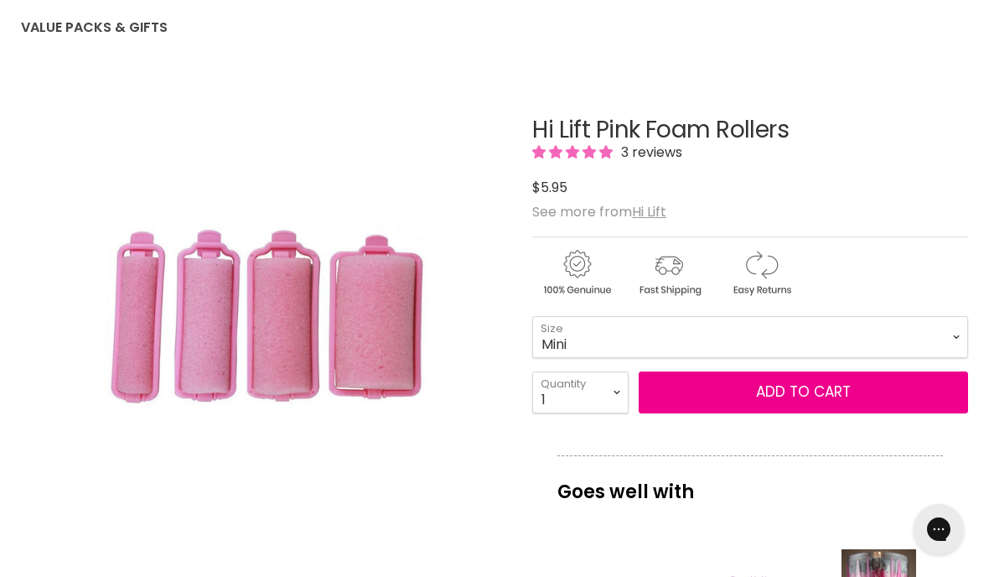
scroll to position [179, 0]
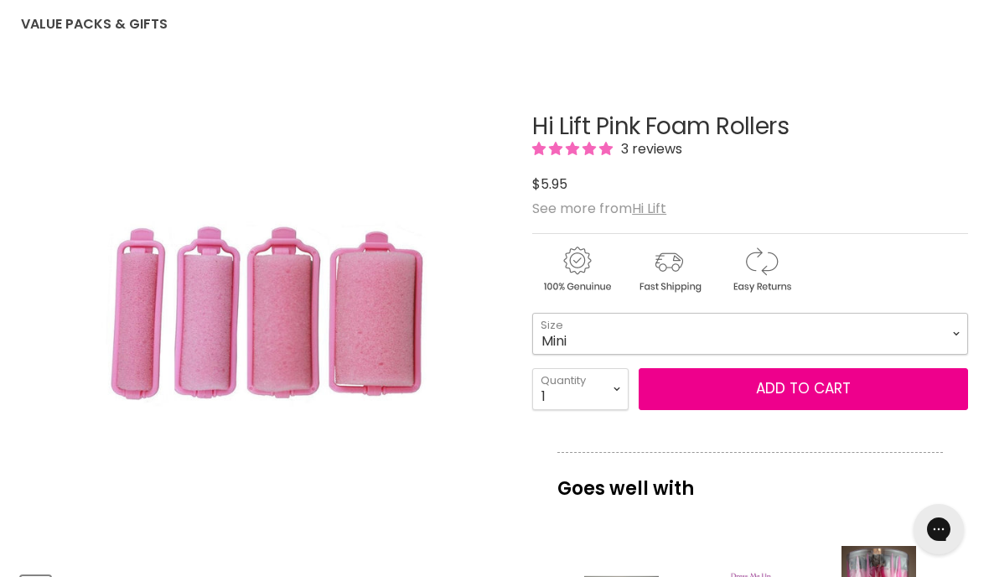
click at [905, 338] on select "Mini Small Medium Large" at bounding box center [750, 334] width 436 height 42
select select "Medium"
click at [858, 396] on button "Add to cart" at bounding box center [804, 389] width 330 height 42
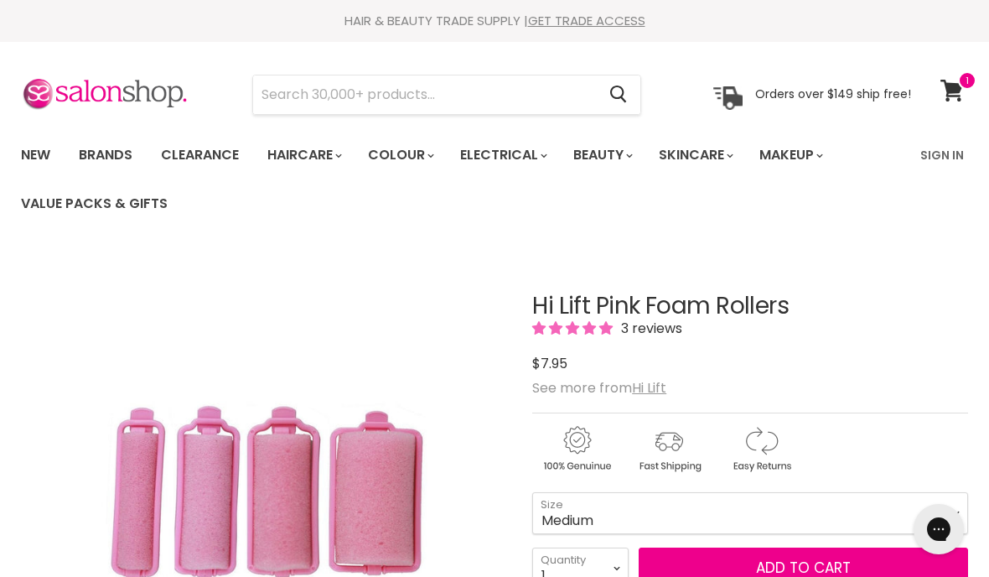
click at [970, 91] on link "View cart" at bounding box center [954, 90] width 44 height 39
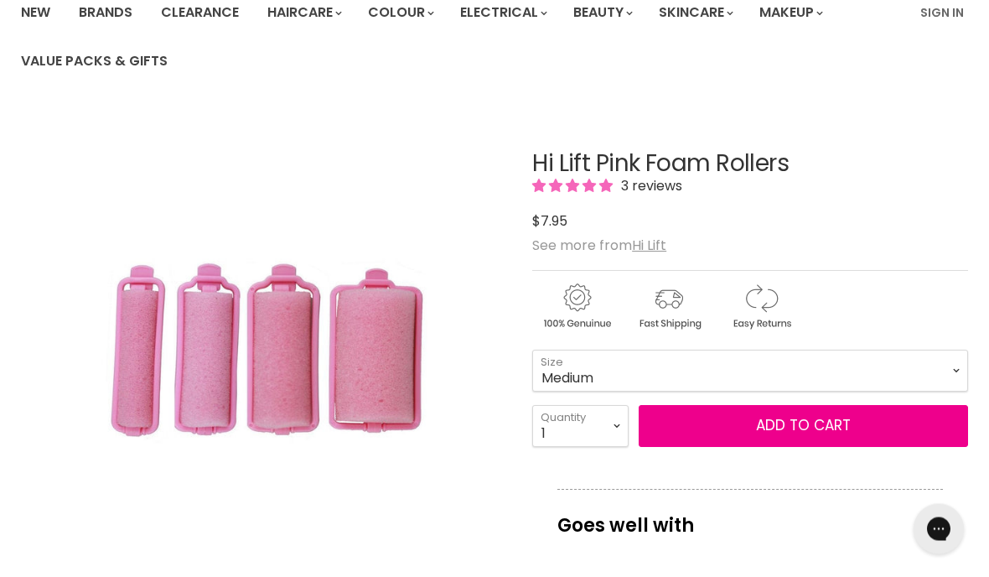
scroll to position [145, 0]
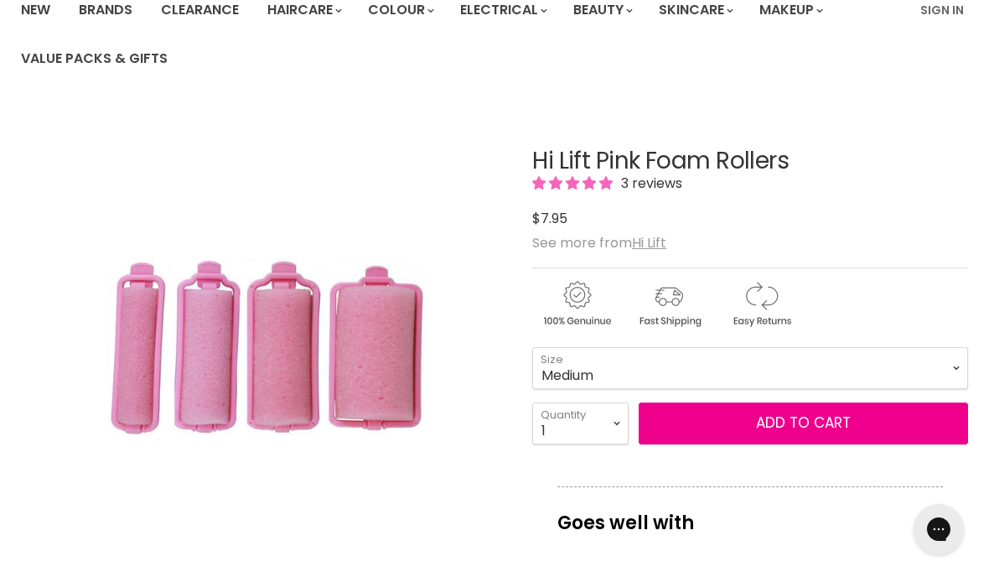
click at [792, 428] on button "Add to cart" at bounding box center [804, 423] width 330 height 42
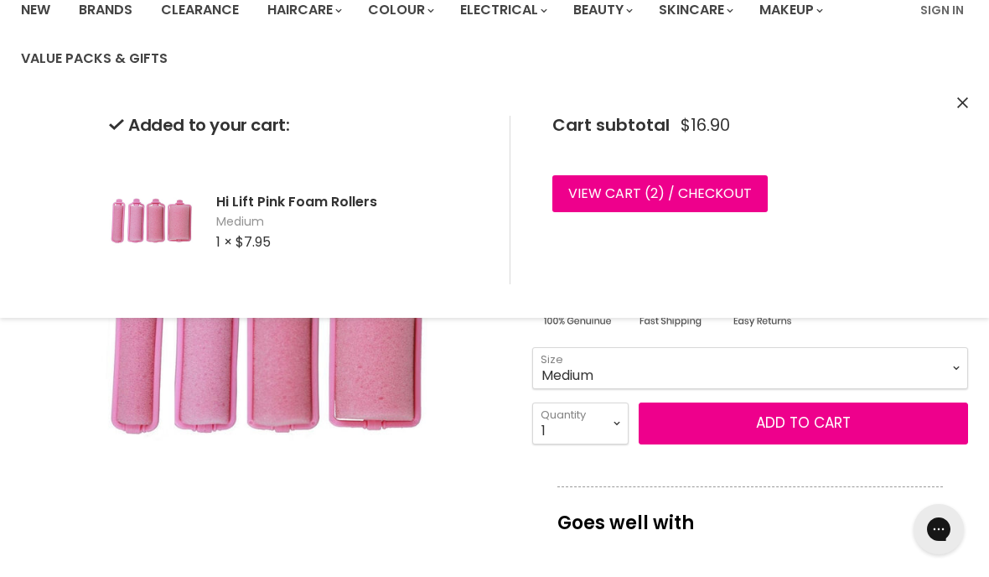
click at [959, 112] on div "Added to your cart: Hi Lift Pink Foam Rollers Medium 1 × $7.95 Cart subtotal $1…" at bounding box center [494, 200] width 989 height 236
click at [958, 108] on button "Close" at bounding box center [963, 104] width 11 height 18
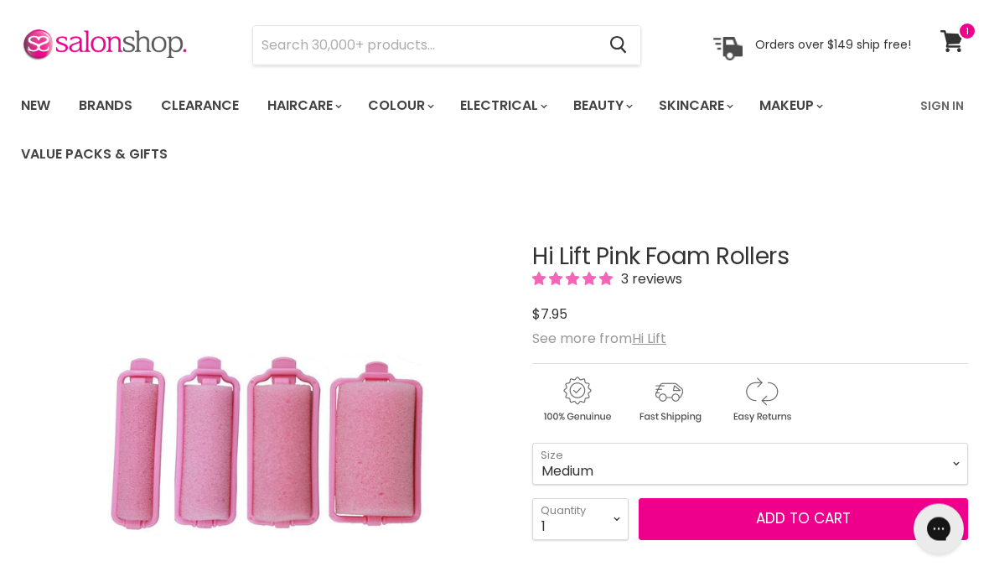
scroll to position [49, 0]
click at [970, 35] on span at bounding box center [967, 31] width 18 height 18
